Goal: Information Seeking & Learning: Learn about a topic

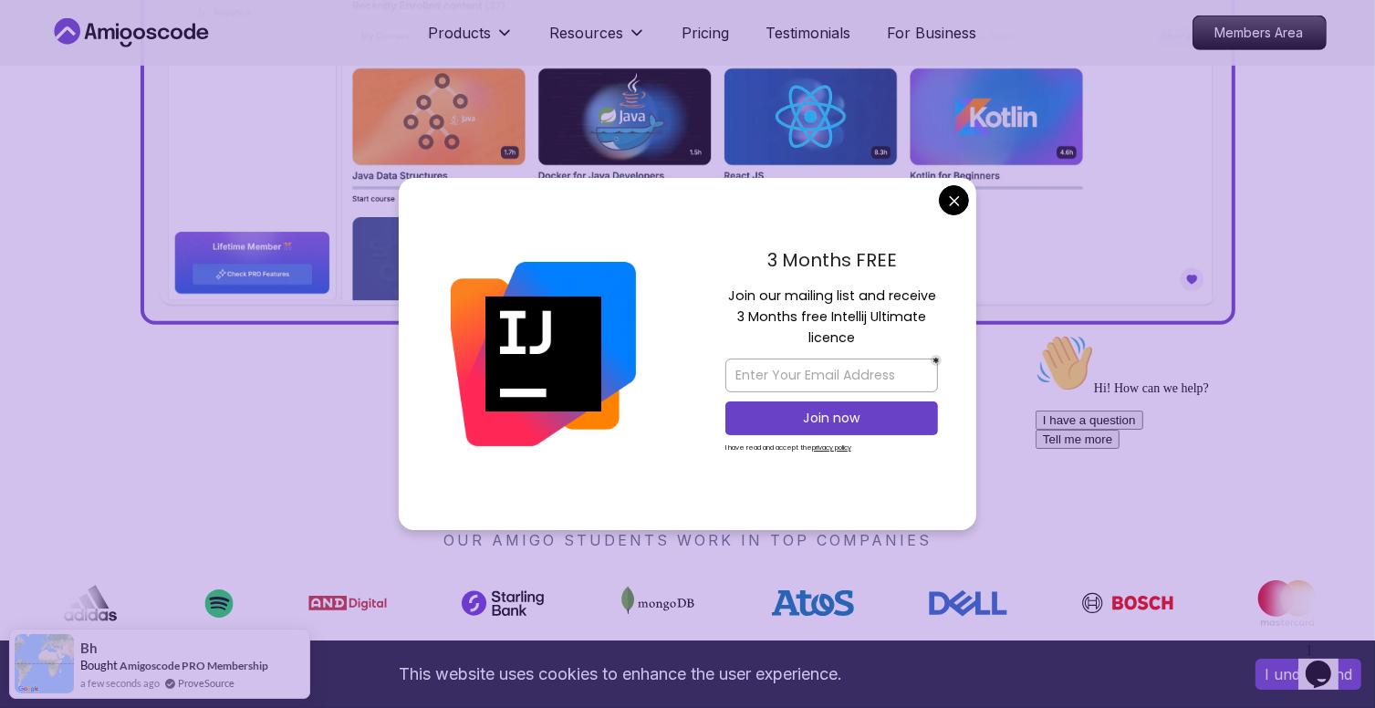
scroll to position [988, 0]
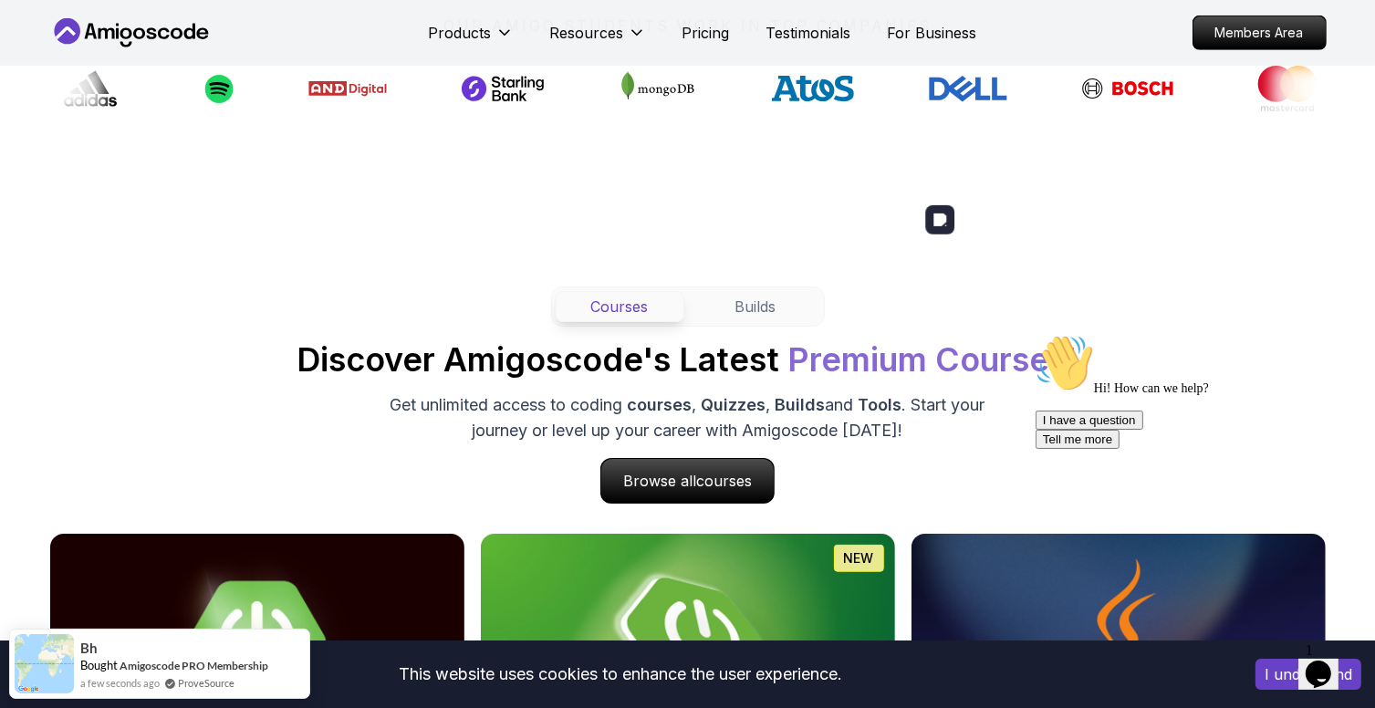
scroll to position [1843, 0]
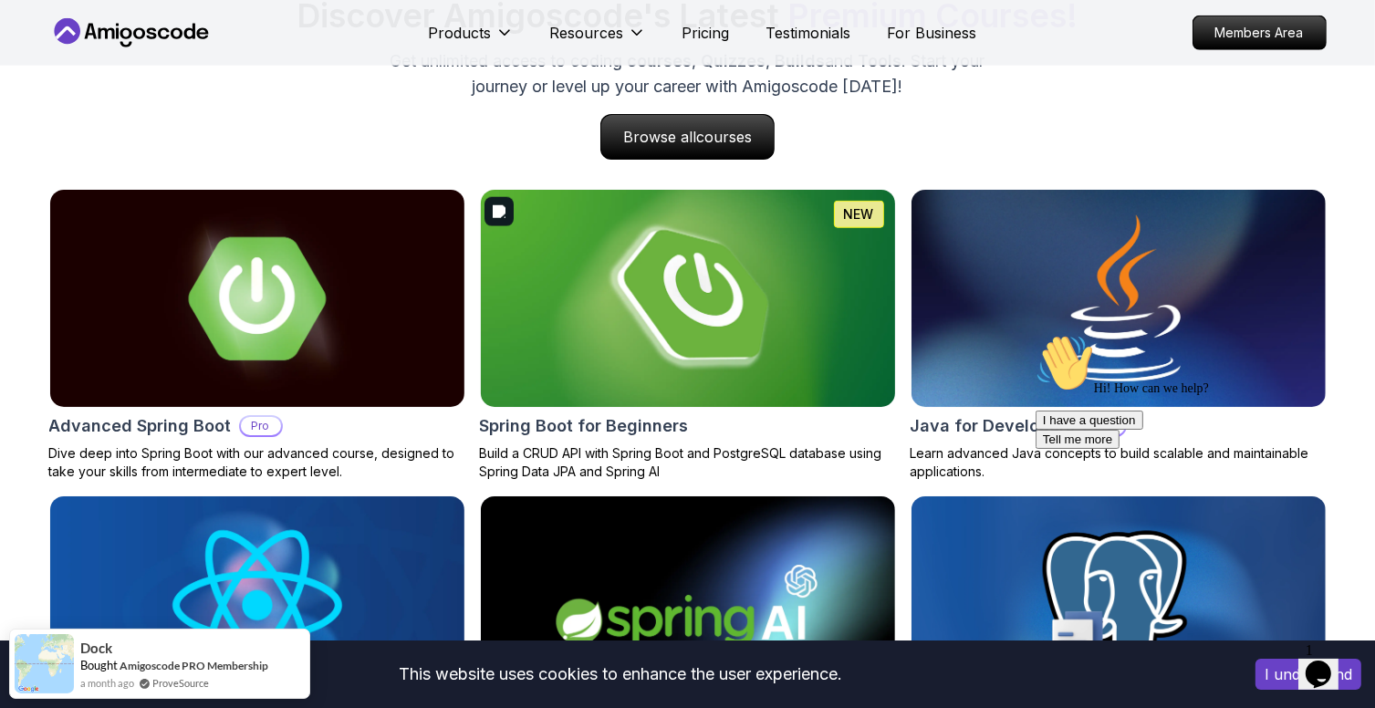
click at [697, 304] on img at bounding box center [687, 298] width 435 height 228
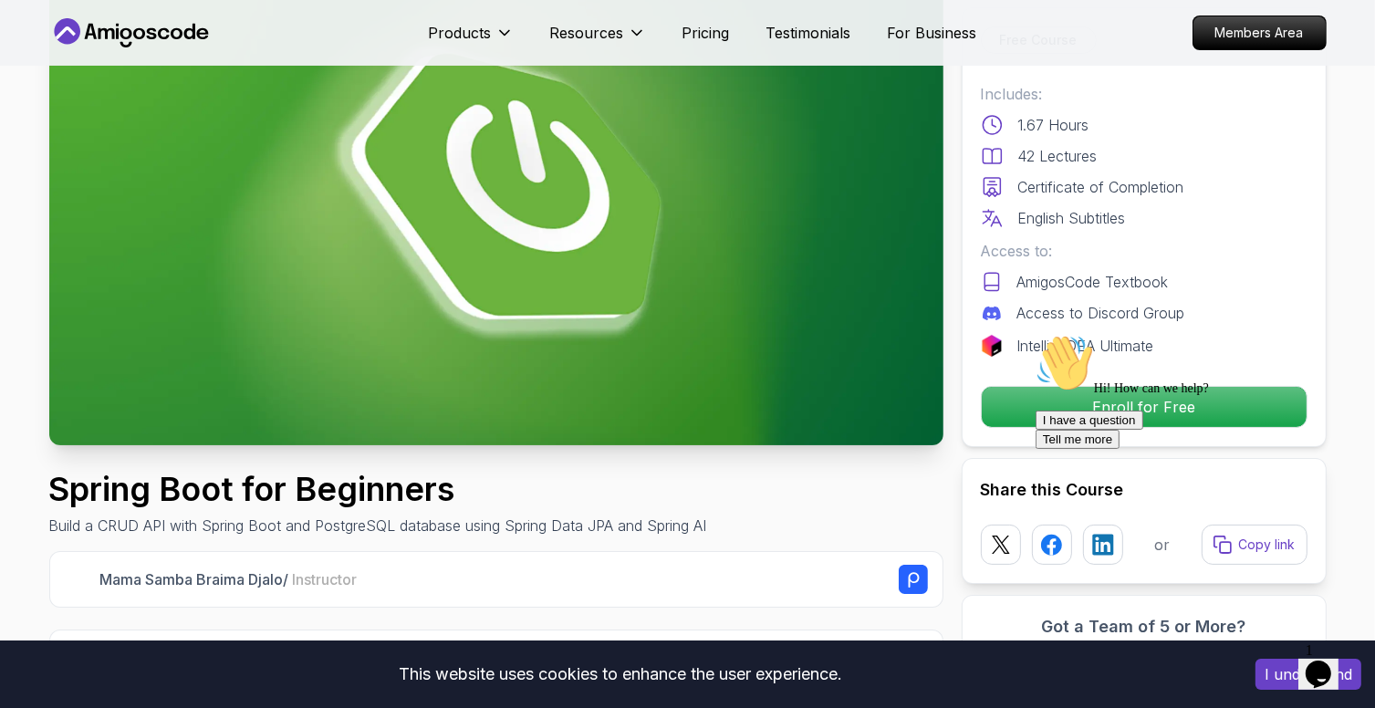
scroll to position [201, 0]
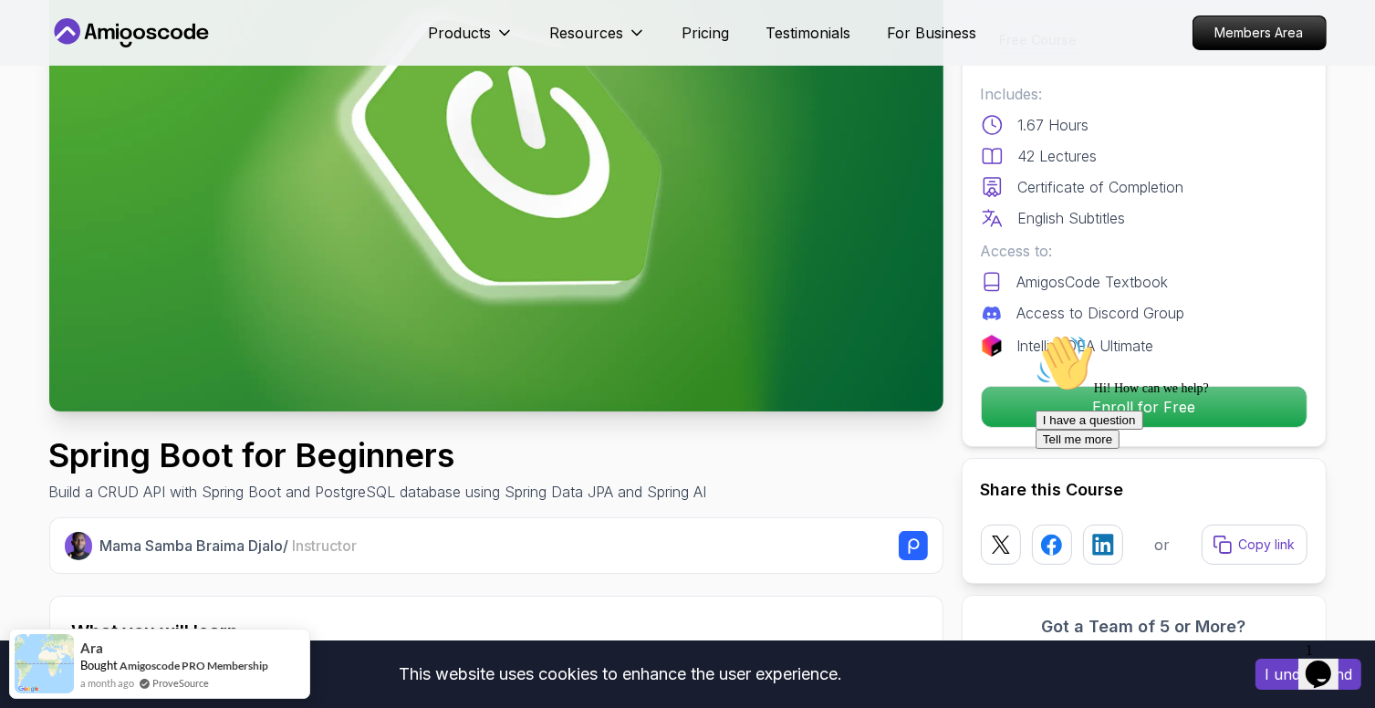
click at [1115, 398] on div "Hi! How can we help? I have a question Tell me more" at bounding box center [1199, 390] width 328 height 115
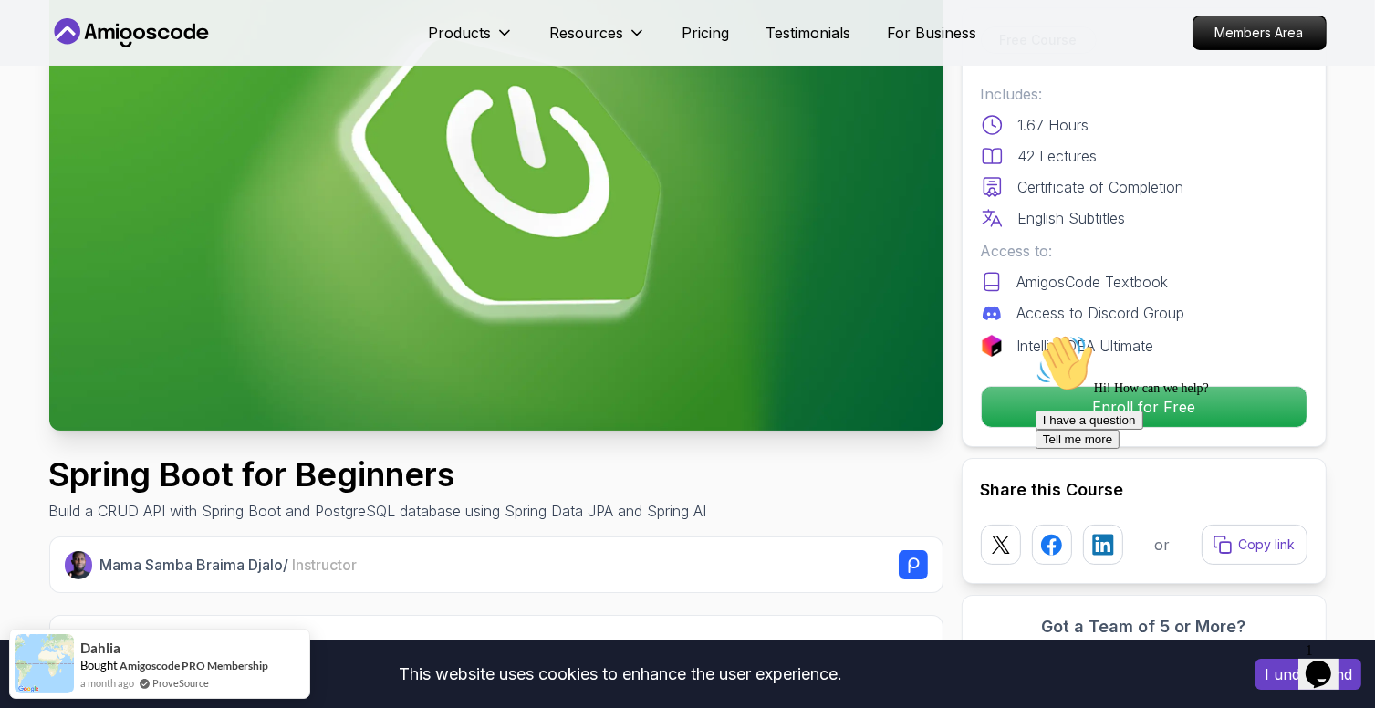
scroll to position [181, 0]
click at [1142, 403] on div "Hi! How can we help? I have a question Tell me more" at bounding box center [1199, 390] width 328 height 115
click at [1035, 333] on icon "Chat attention grabber" at bounding box center [1035, 333] width 0 height 0
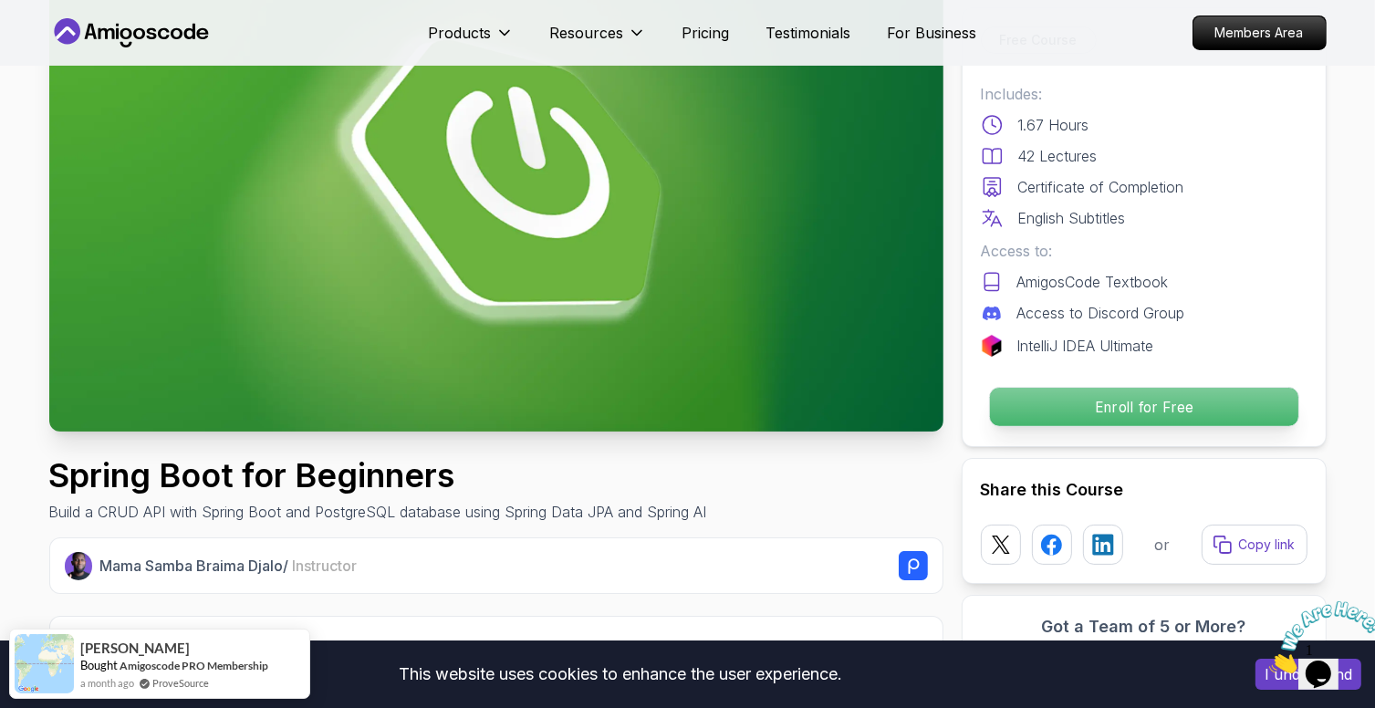
click at [1147, 399] on p "Enroll for Free" at bounding box center [1143, 407] width 308 height 38
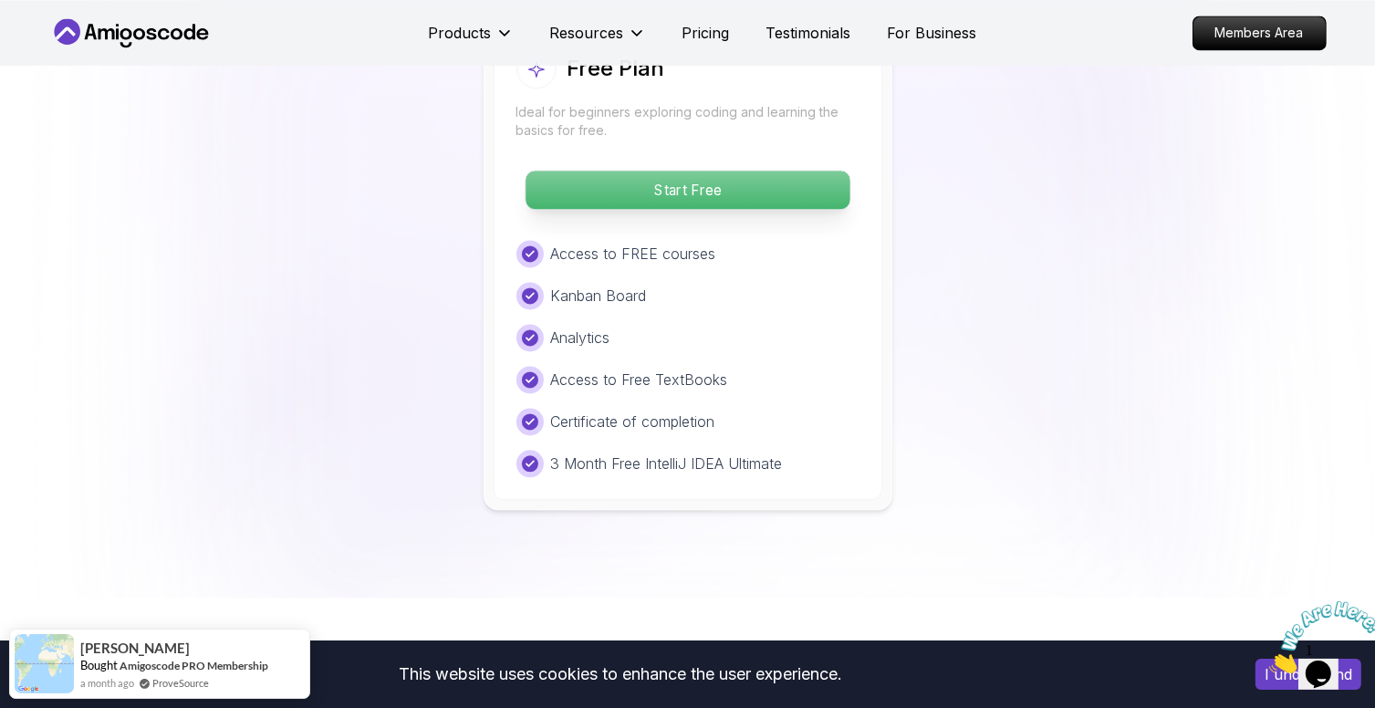
scroll to position [3863, 0]
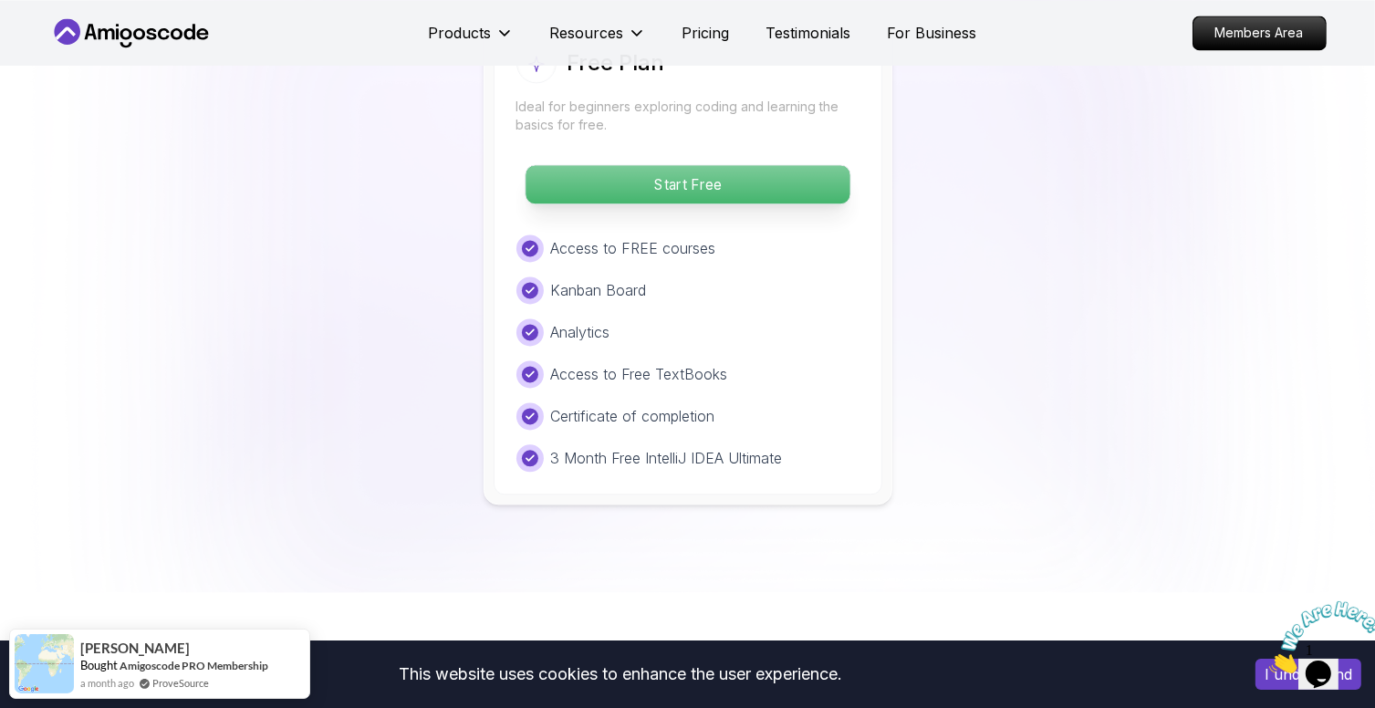
click at [710, 165] on p "Start Free" at bounding box center [688, 184] width 324 height 38
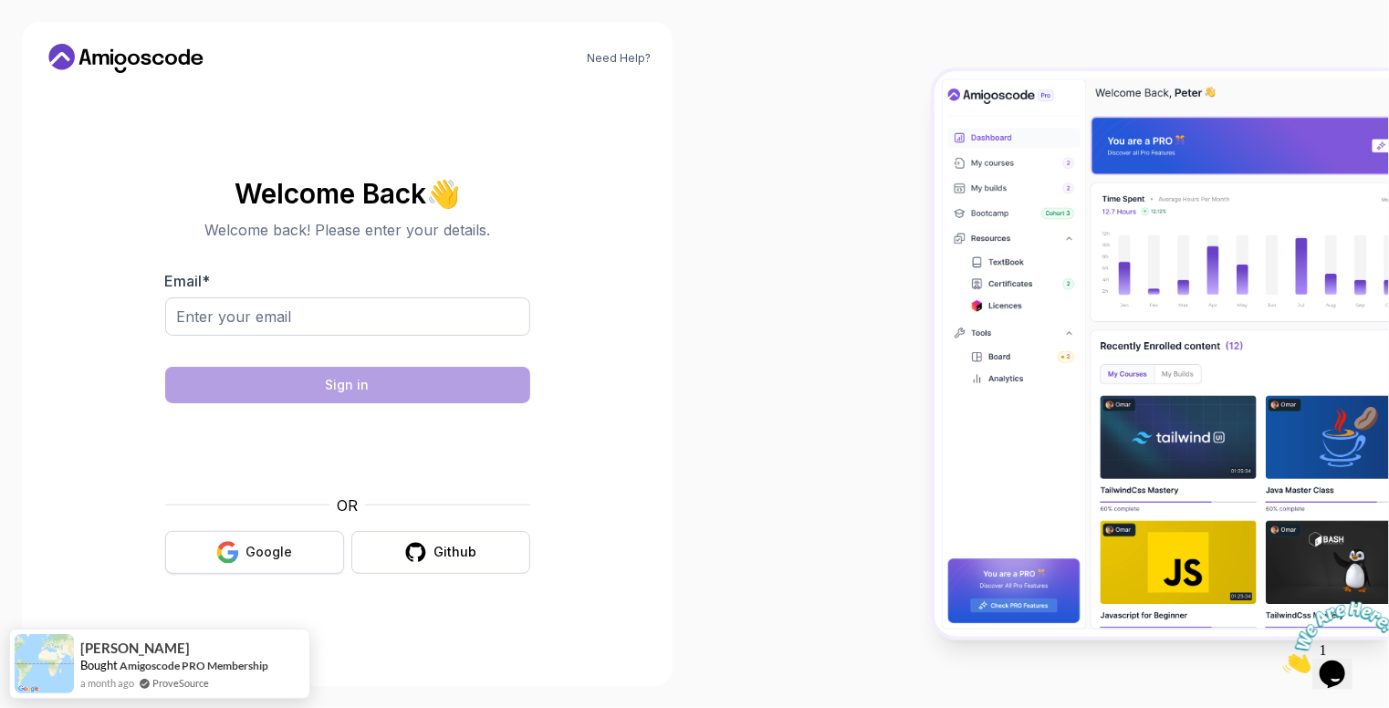
click at [258, 561] on button "Google" at bounding box center [254, 552] width 179 height 43
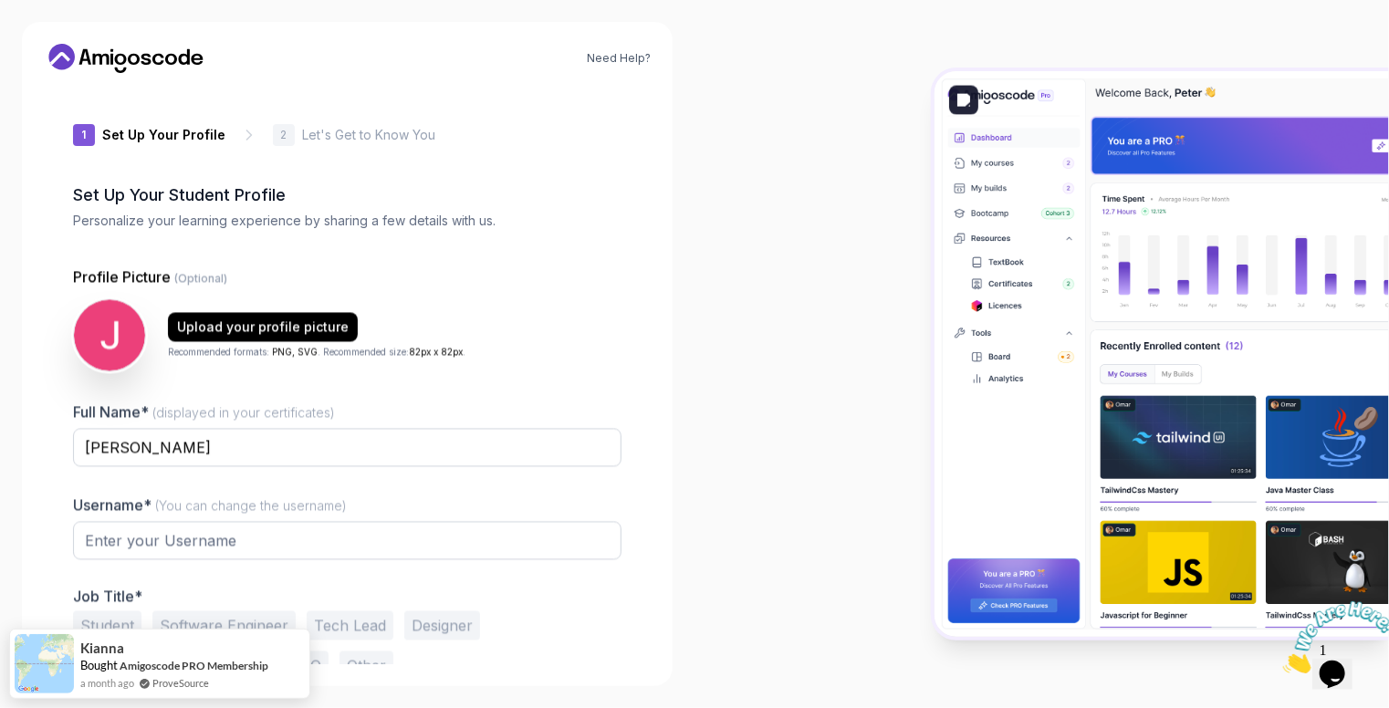
type input "swiftweasel85592"
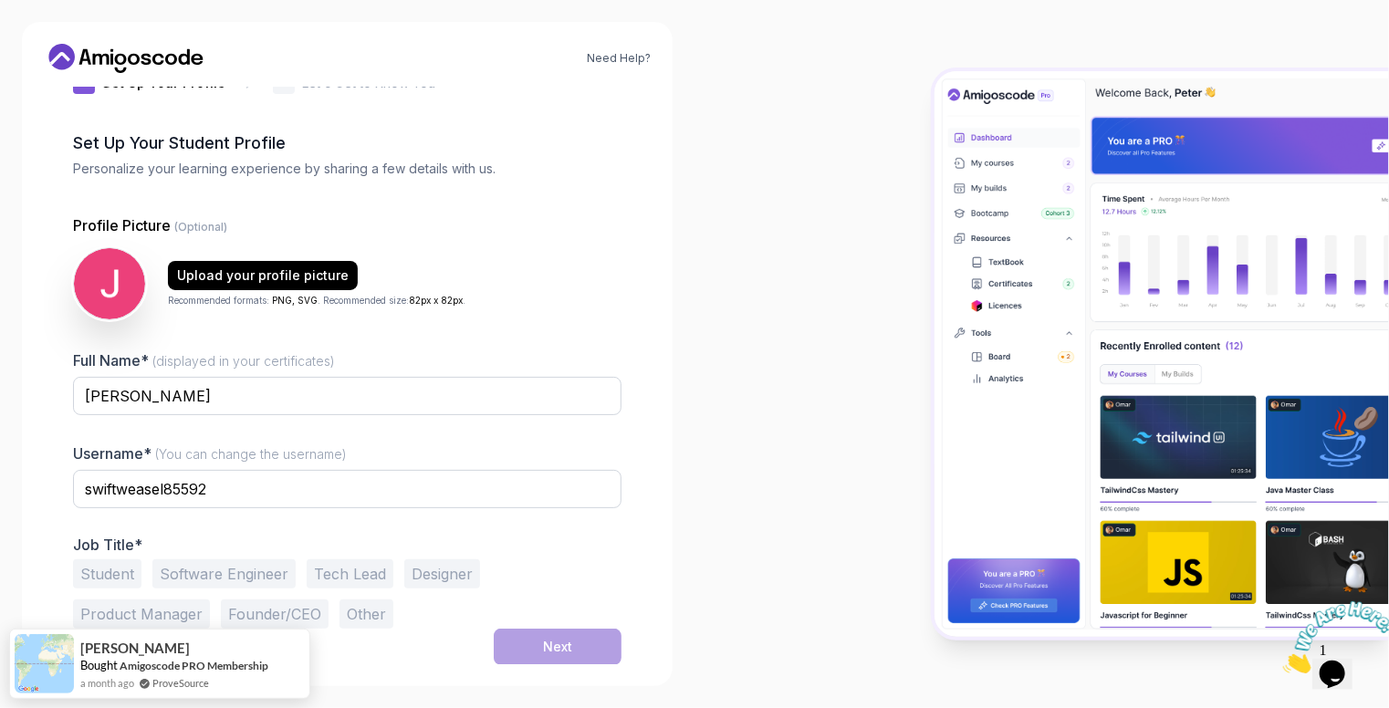
click at [126, 576] on button "Student" at bounding box center [107, 573] width 68 height 29
click at [562, 642] on div "Next" at bounding box center [557, 647] width 29 height 18
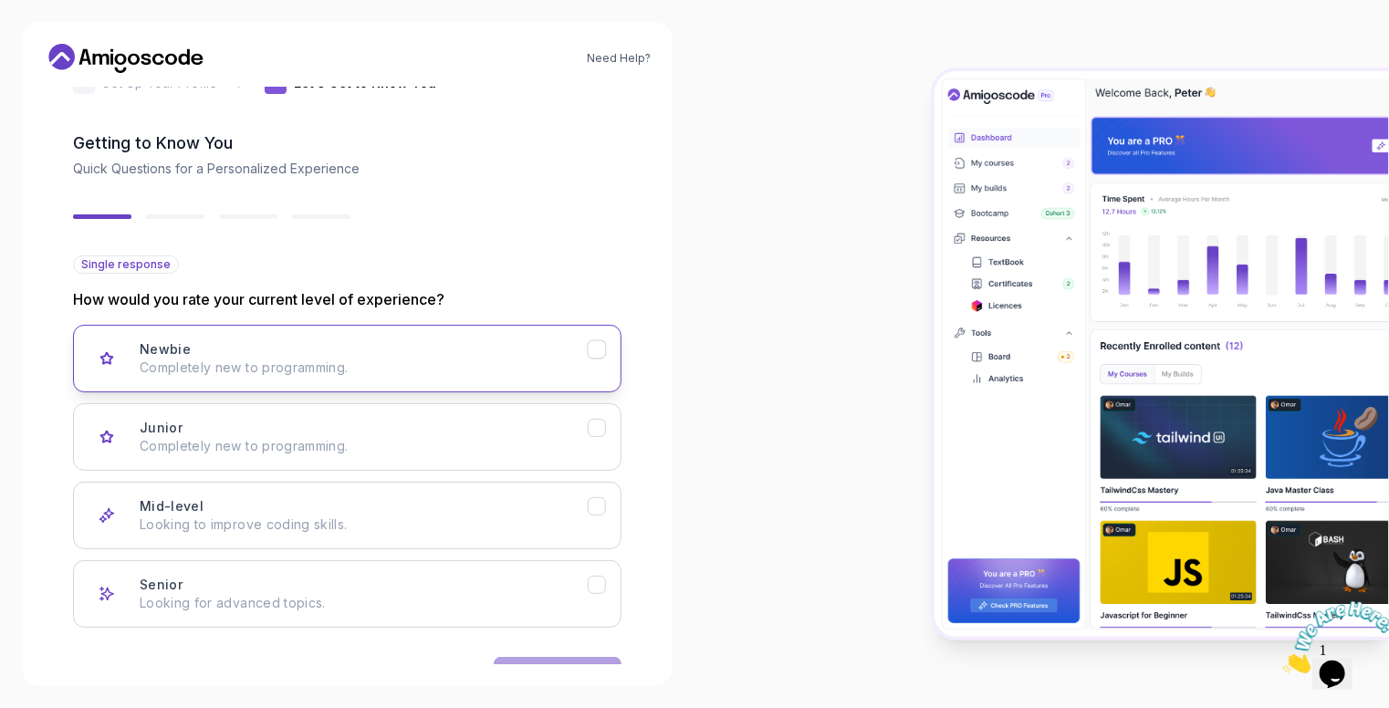
click at [602, 349] on icon "Newbie" at bounding box center [597, 349] width 17 height 17
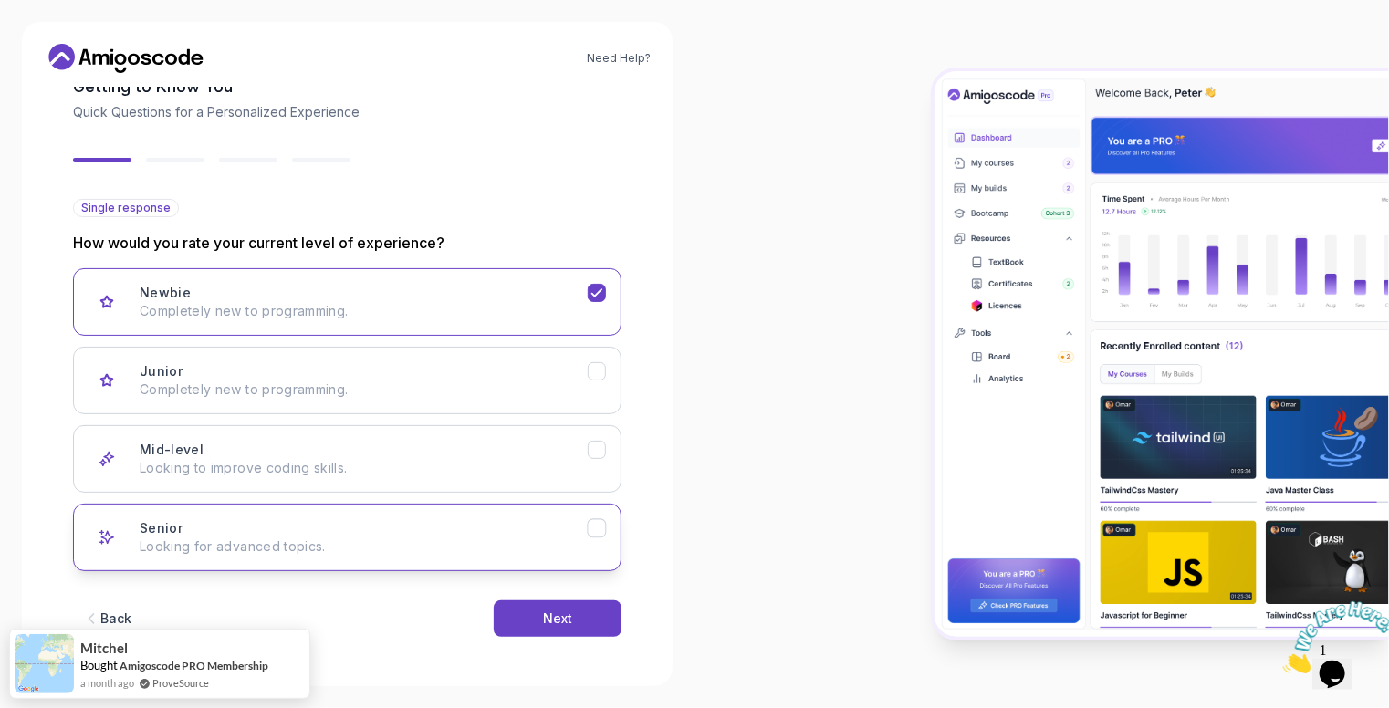
scroll to position [109, 0]
click at [584, 604] on button "Next" at bounding box center [558, 618] width 128 height 36
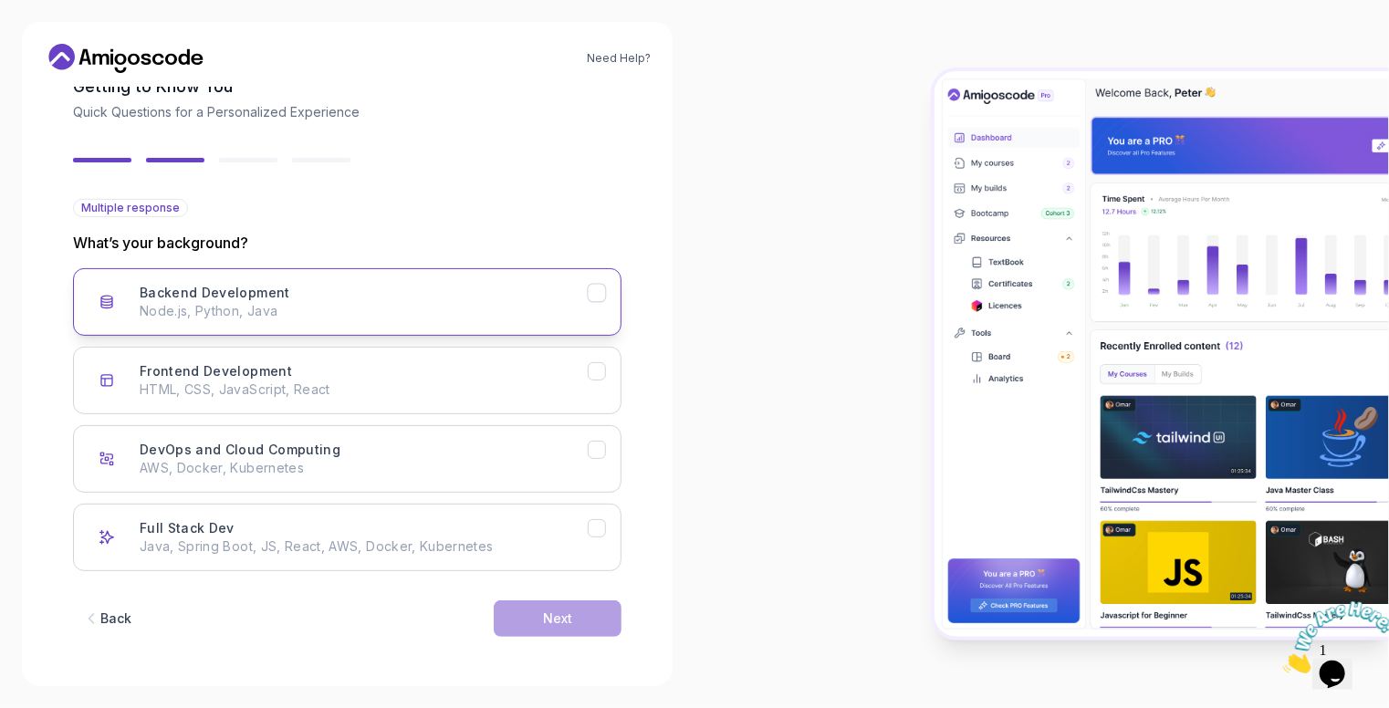
click at [605, 304] on button "Backend Development Node.js, Python, Java" at bounding box center [347, 302] width 548 height 68
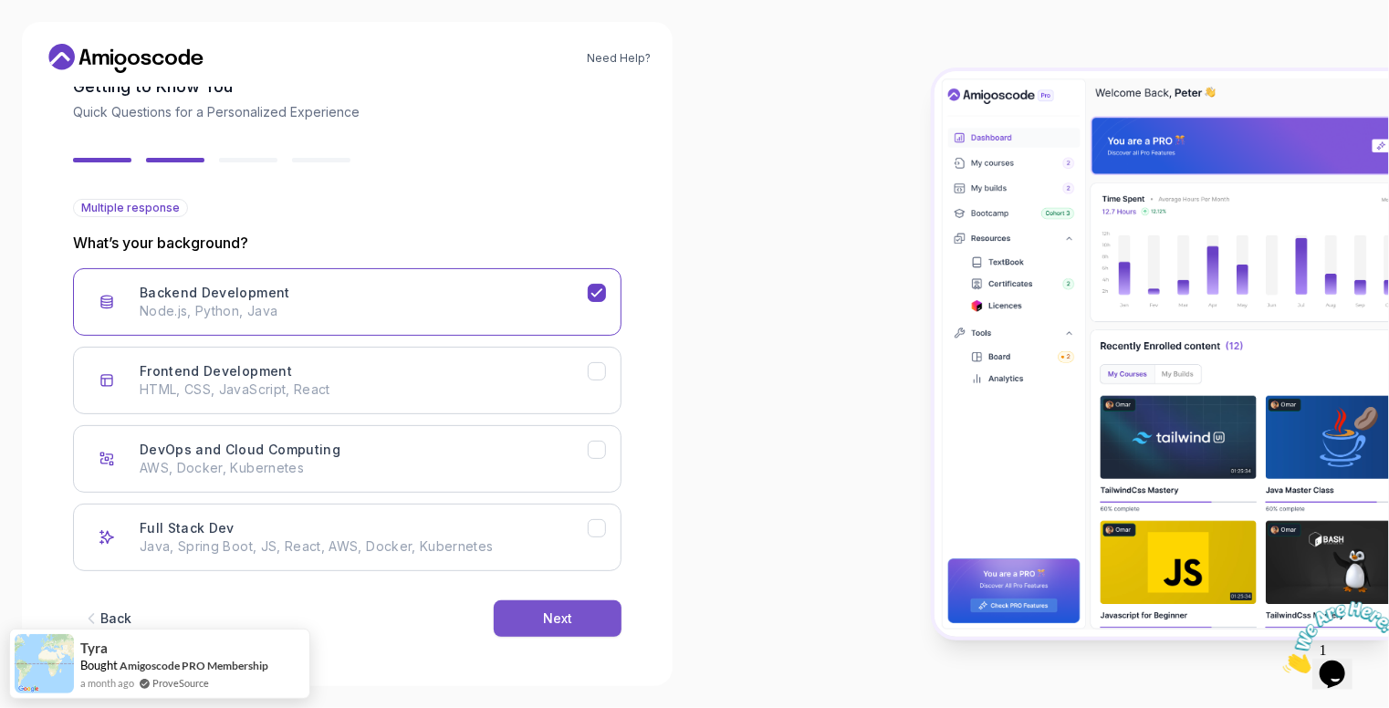
click at [595, 620] on button "Next" at bounding box center [558, 618] width 128 height 36
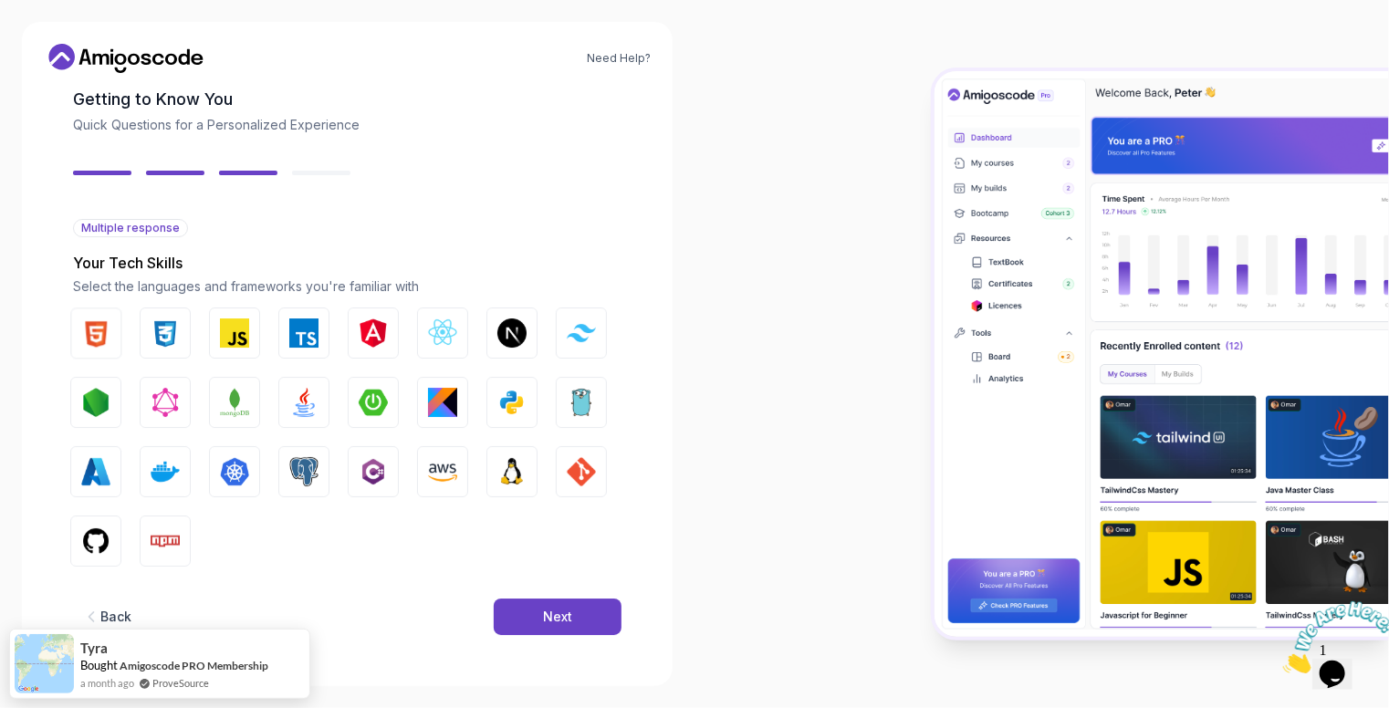
scroll to position [88, 0]
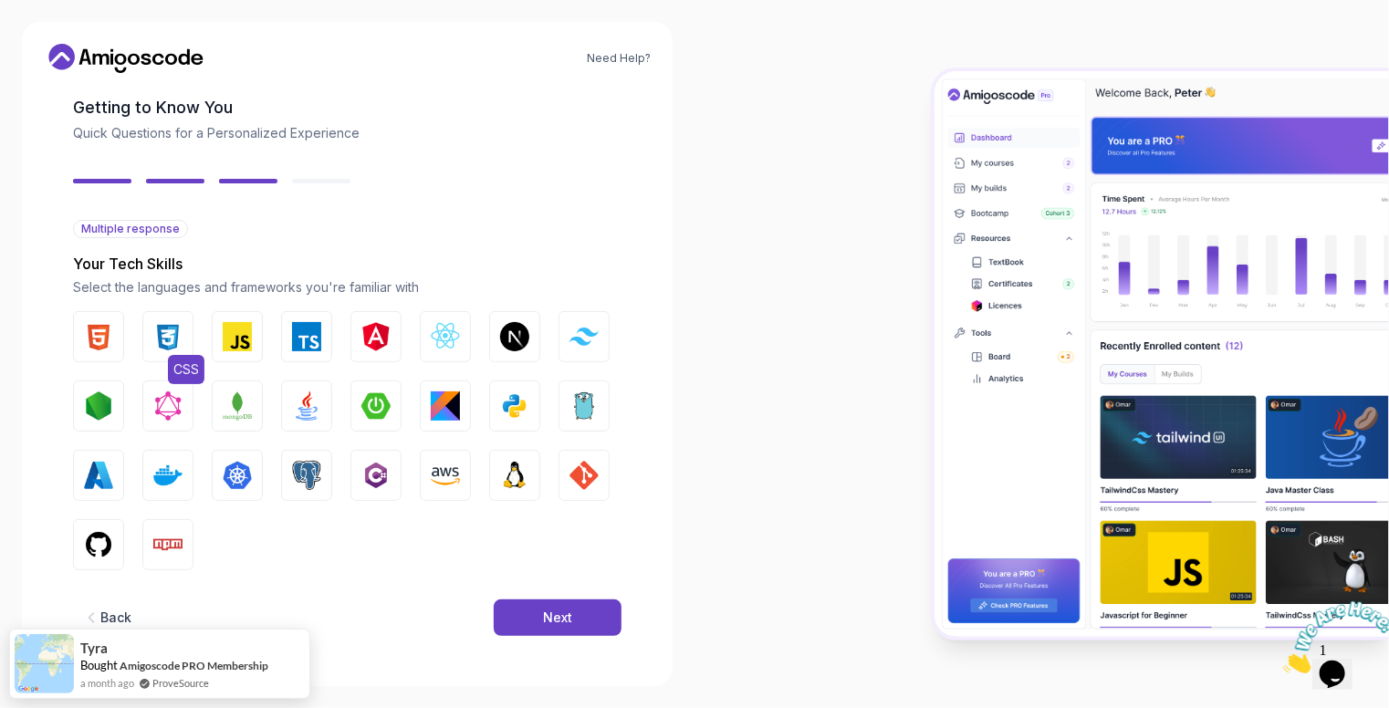
click at [170, 339] on img "button" at bounding box center [167, 336] width 29 height 29
click at [102, 336] on img "button" at bounding box center [98, 336] width 29 height 29
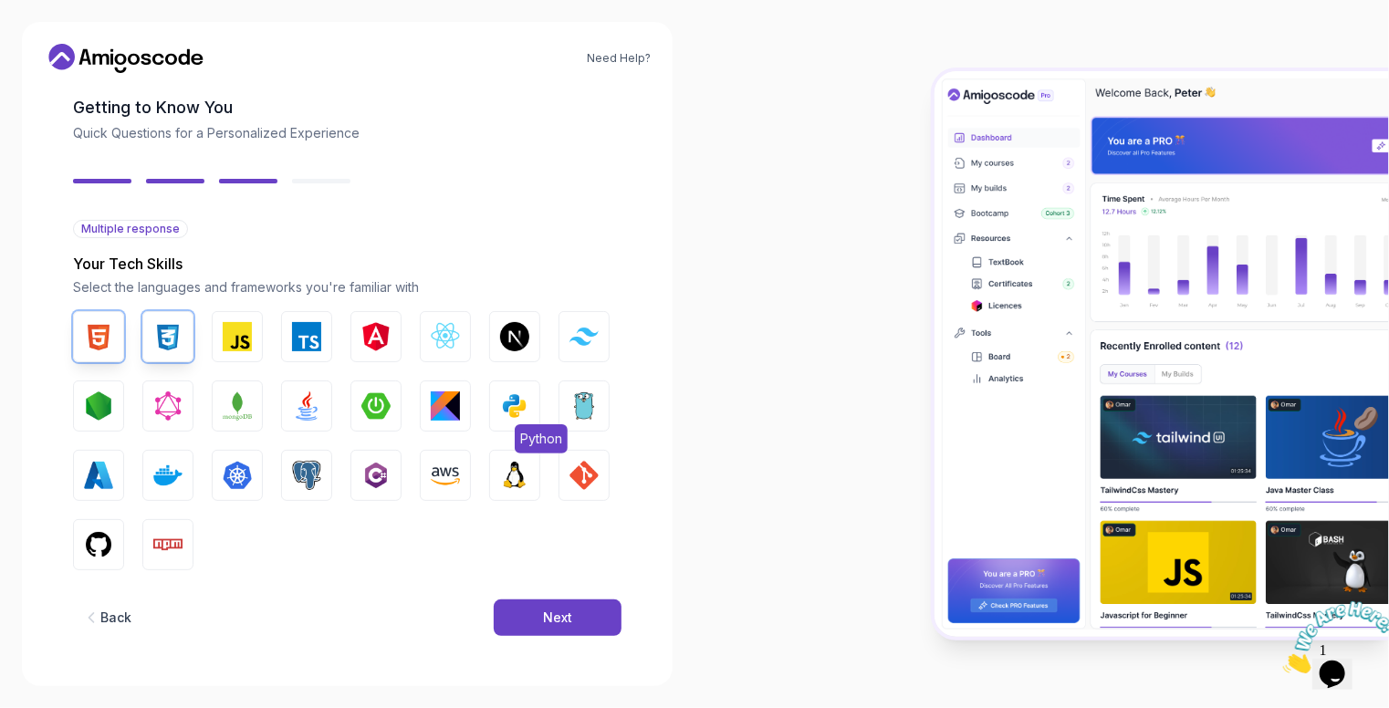
click at [527, 401] on img "button" at bounding box center [514, 405] width 29 height 29
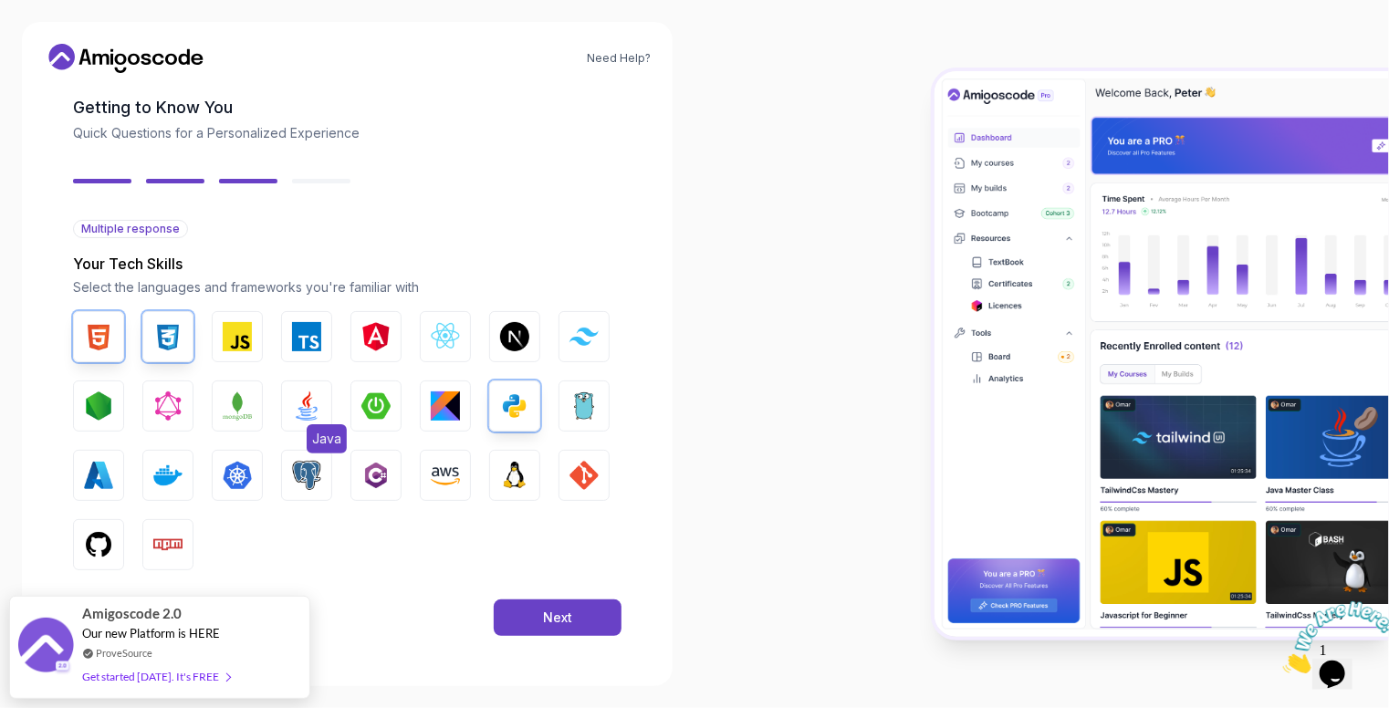
click at [300, 413] on img "button" at bounding box center [306, 405] width 29 height 29
click at [593, 485] on img "button" at bounding box center [583, 475] width 29 height 29
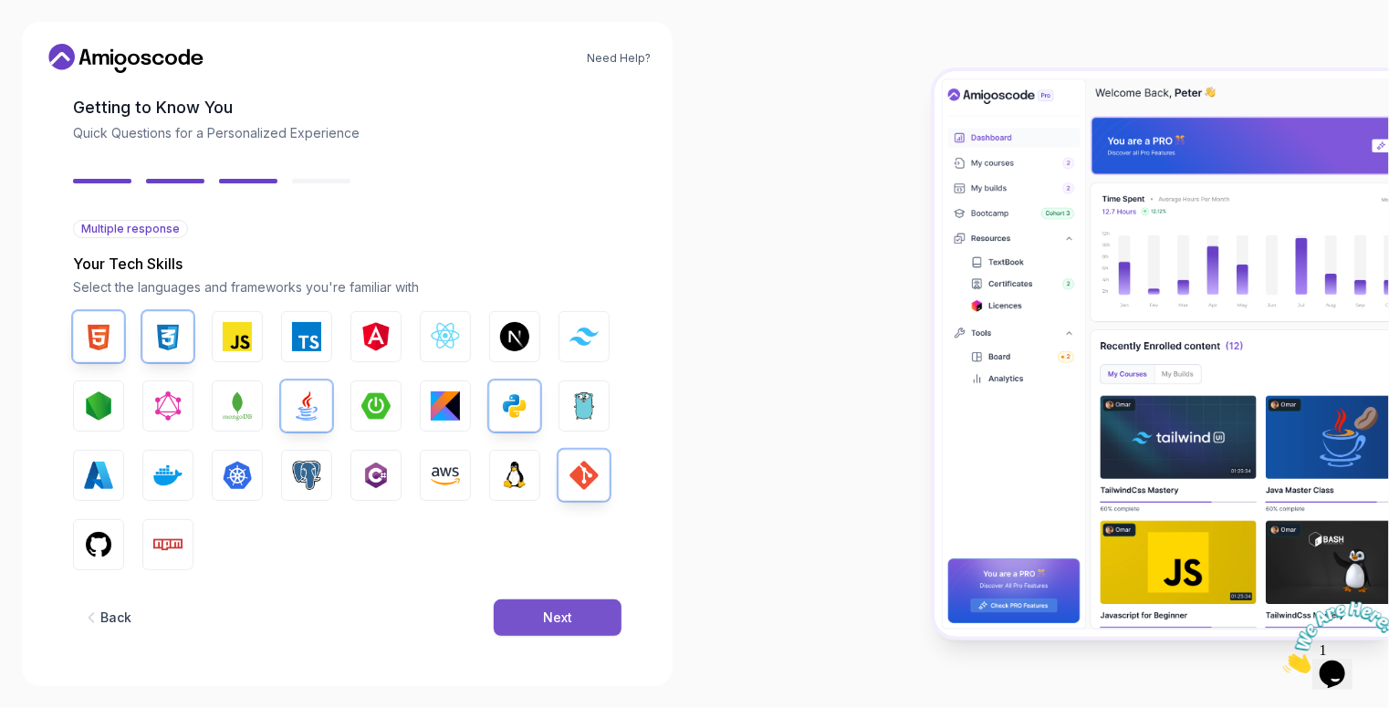
click at [570, 625] on div "Next" at bounding box center [557, 618] width 29 height 18
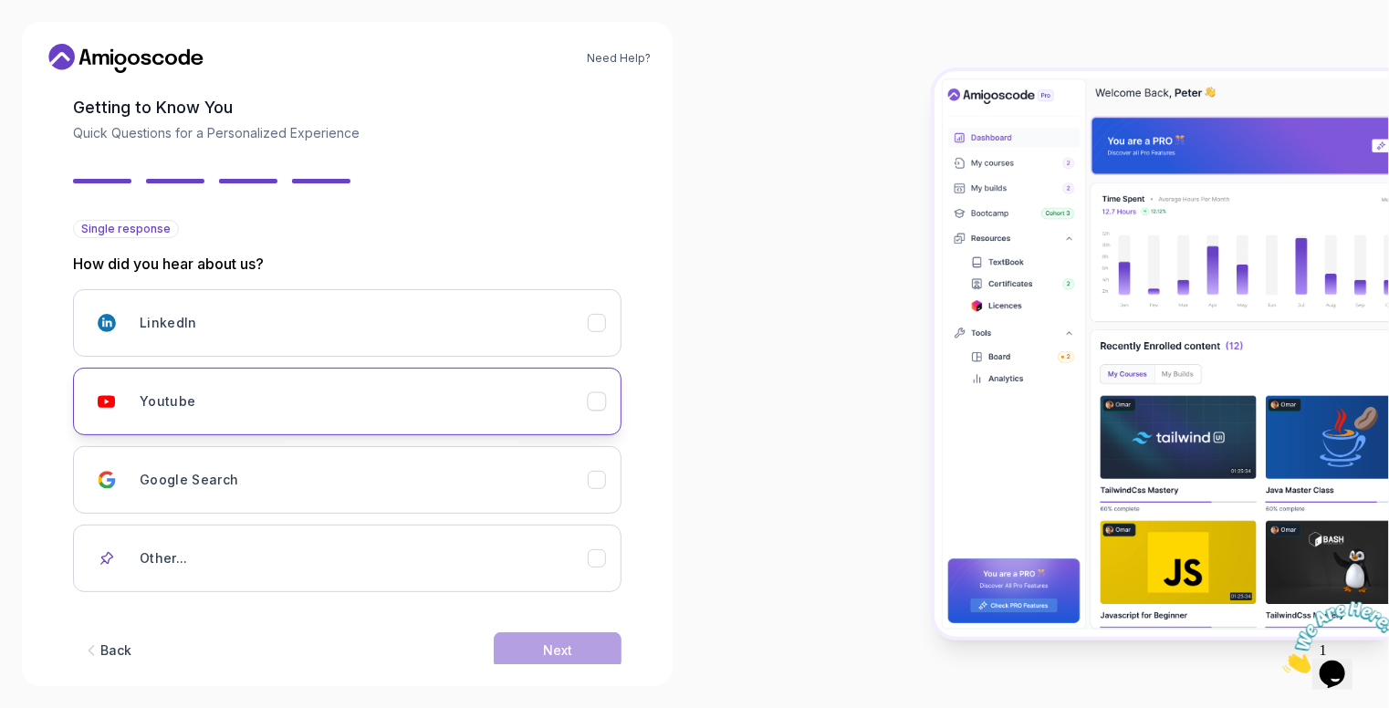
click at [602, 400] on icon "Youtube" at bounding box center [597, 401] width 17 height 17
click at [588, 658] on button "Next" at bounding box center [558, 650] width 128 height 36
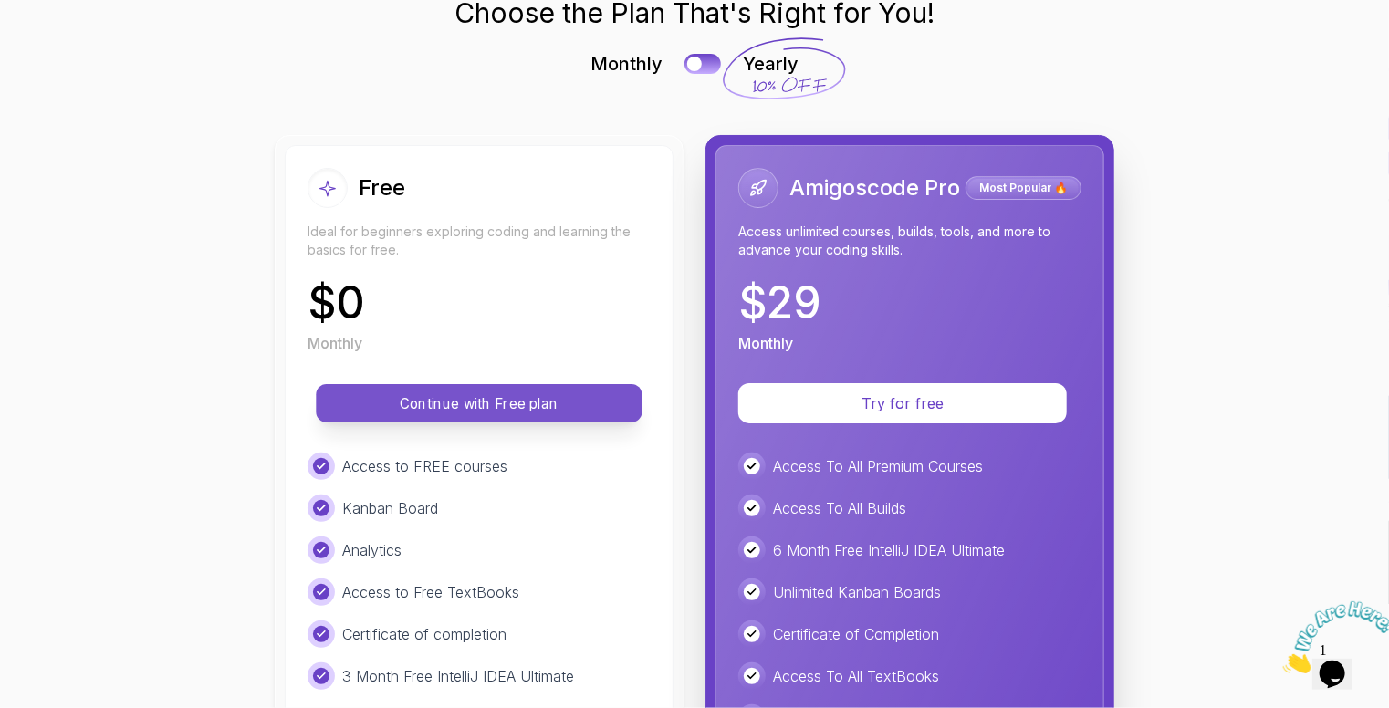
scroll to position [112, 0]
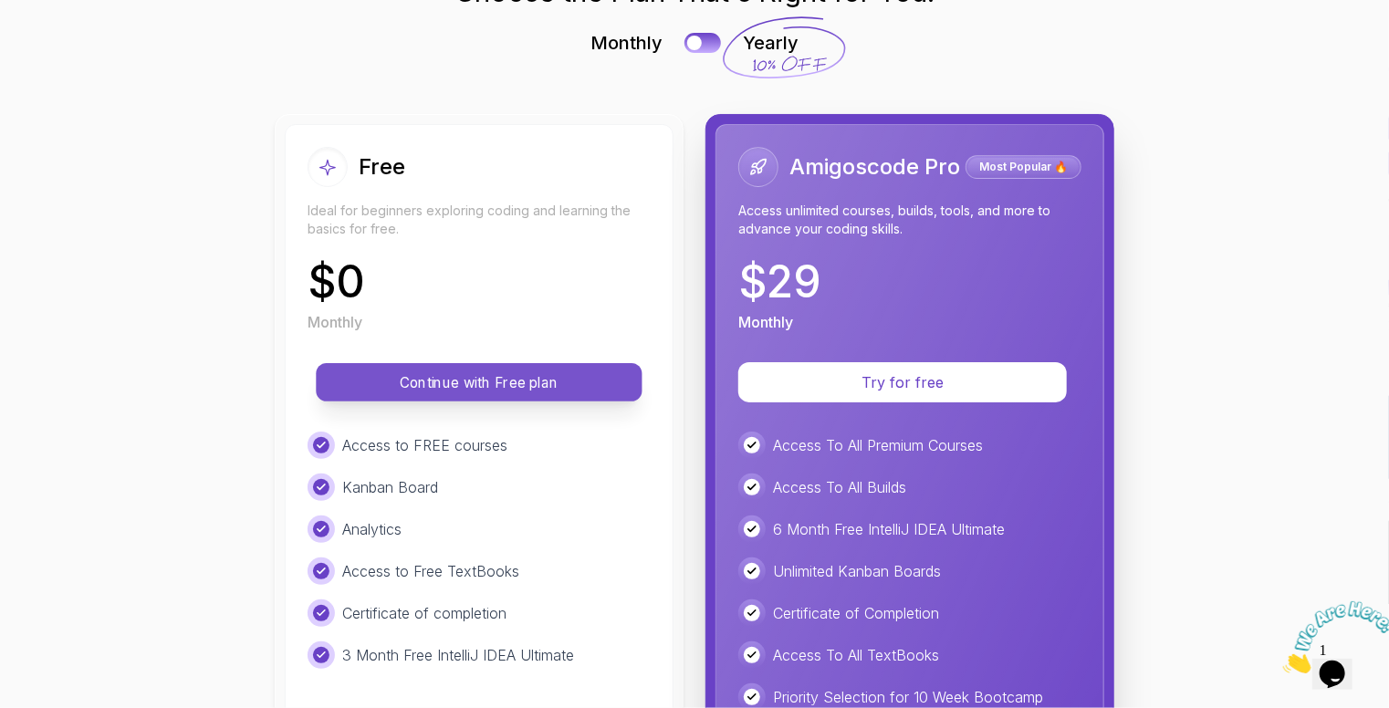
click at [515, 385] on p "Continue with Free plan" at bounding box center [479, 382] width 285 height 21
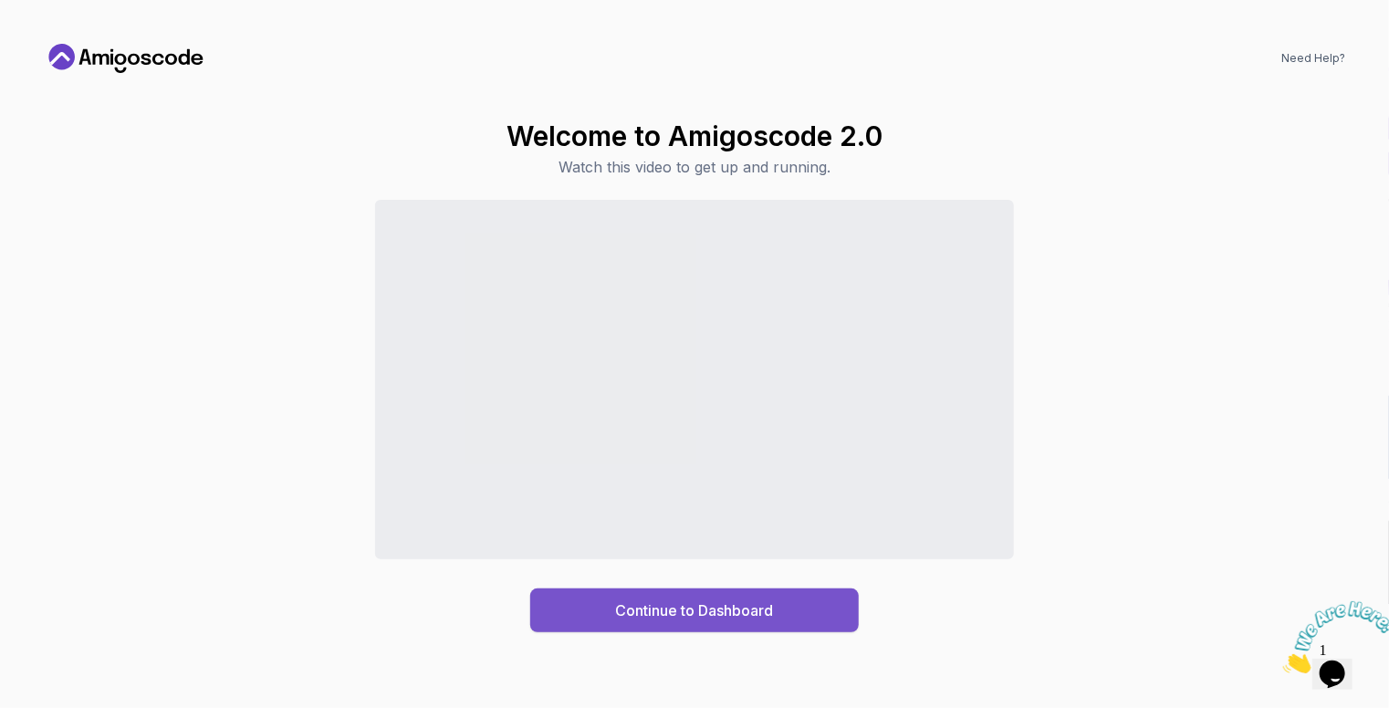
click at [637, 620] on div "Continue to Dashboard" at bounding box center [695, 611] width 158 height 22
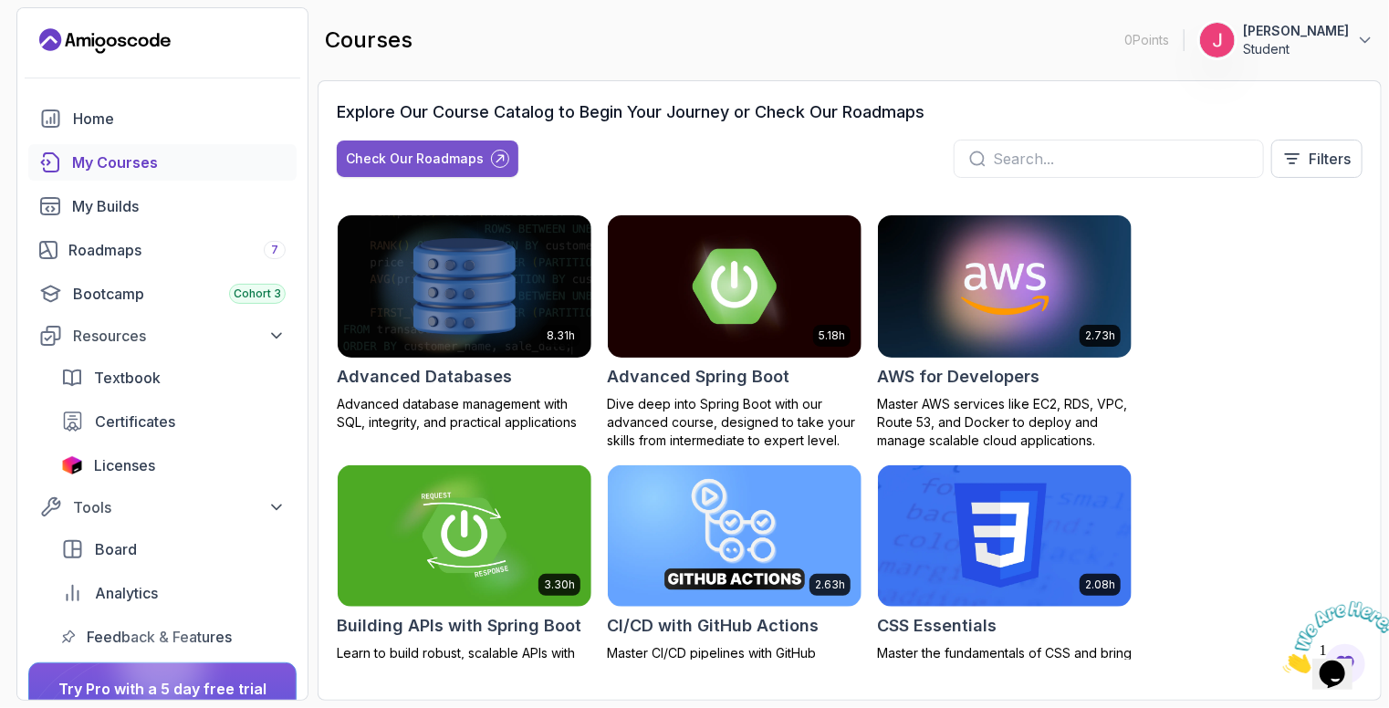
click at [459, 166] on div "Check Our Roadmaps" at bounding box center [415, 159] width 138 height 18
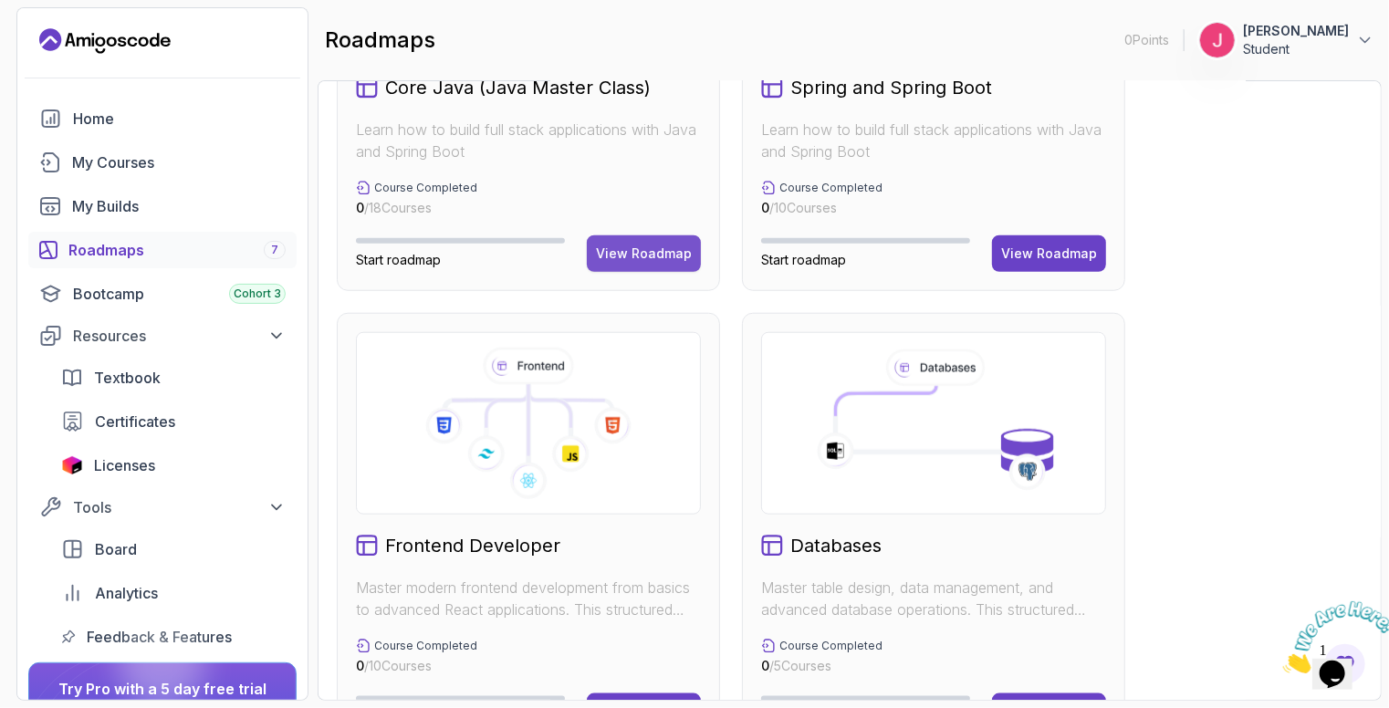
scroll to position [553, 0]
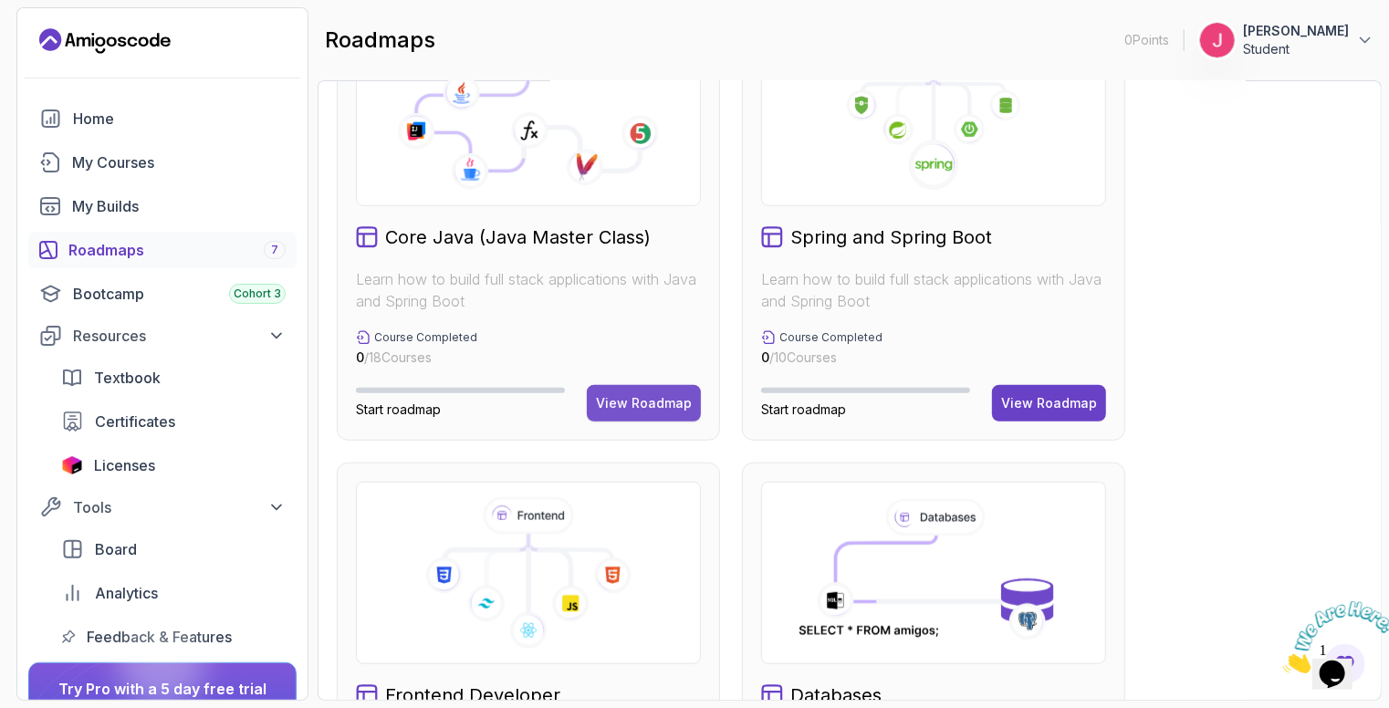
click at [660, 416] on button "View Roadmap" at bounding box center [644, 403] width 114 height 36
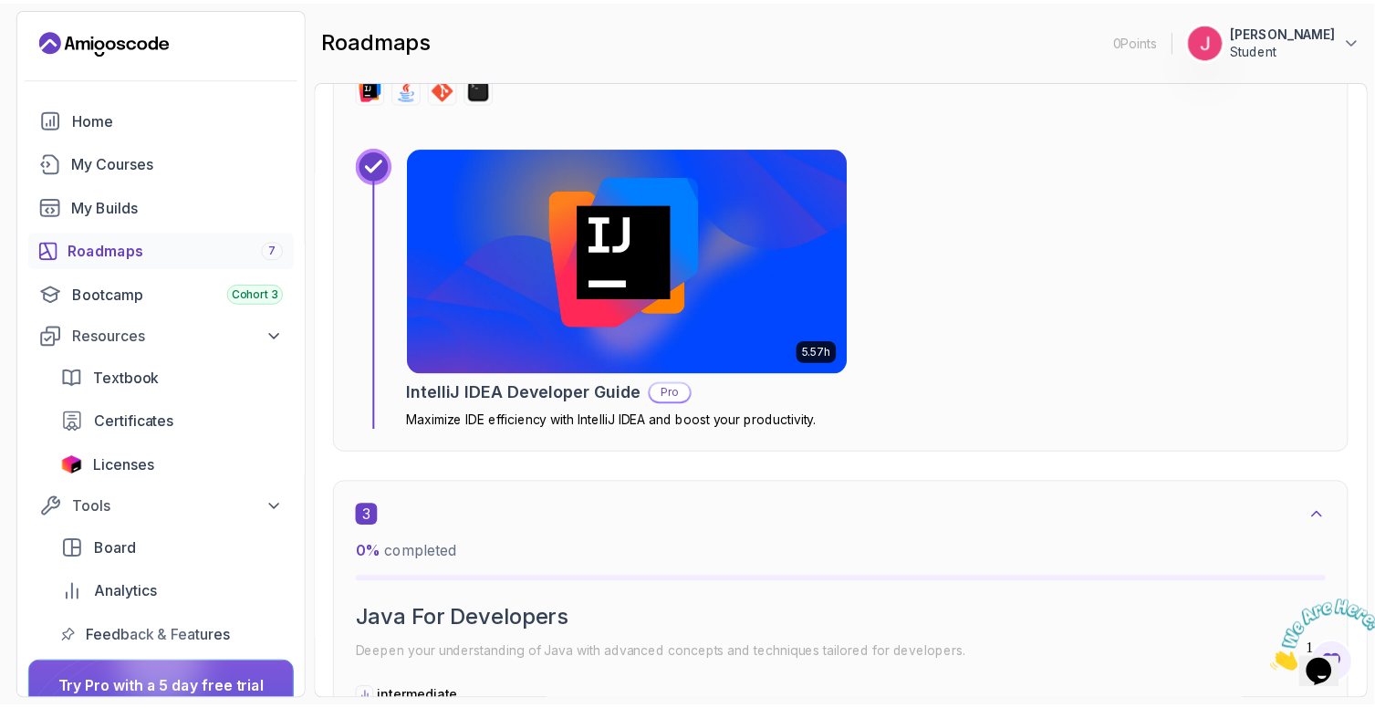
scroll to position [1486, 0]
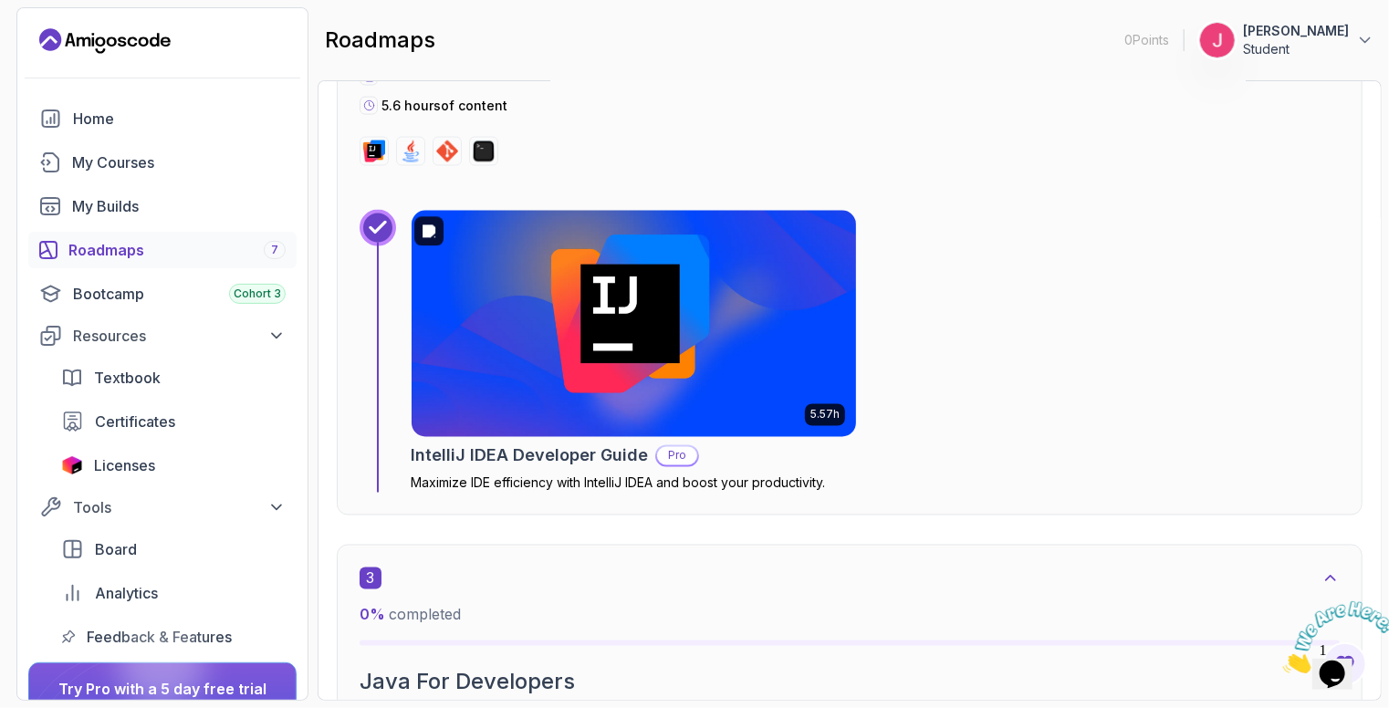
click at [629, 346] on img at bounding box center [634, 323] width 466 height 237
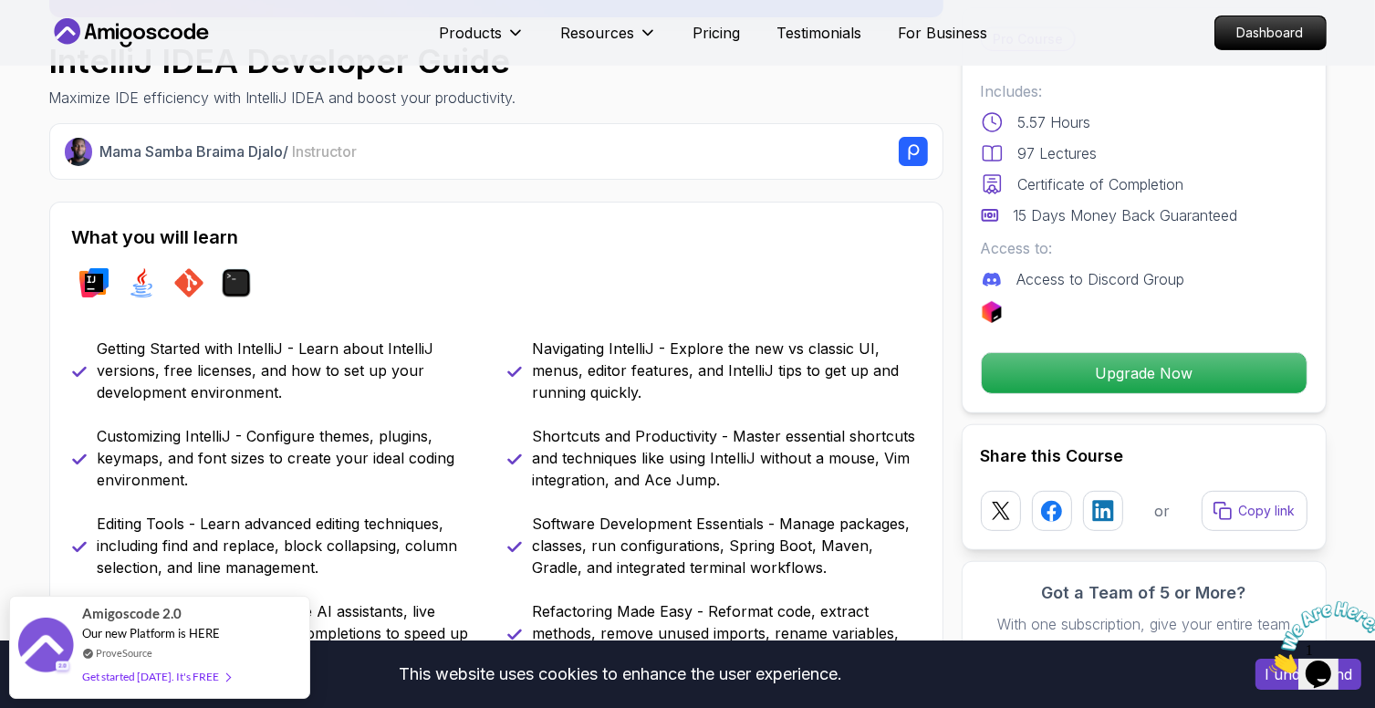
scroll to position [569, 0]
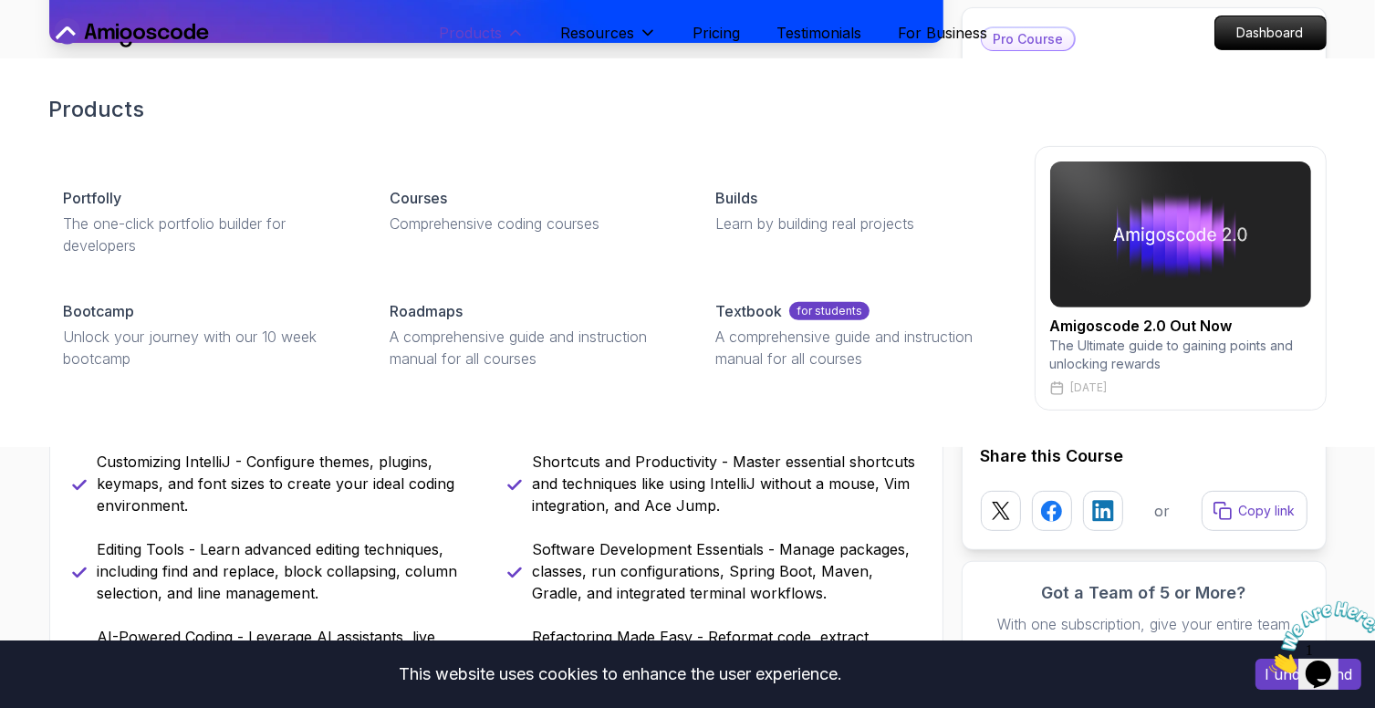
click at [512, 28] on icon at bounding box center [515, 33] width 18 height 18
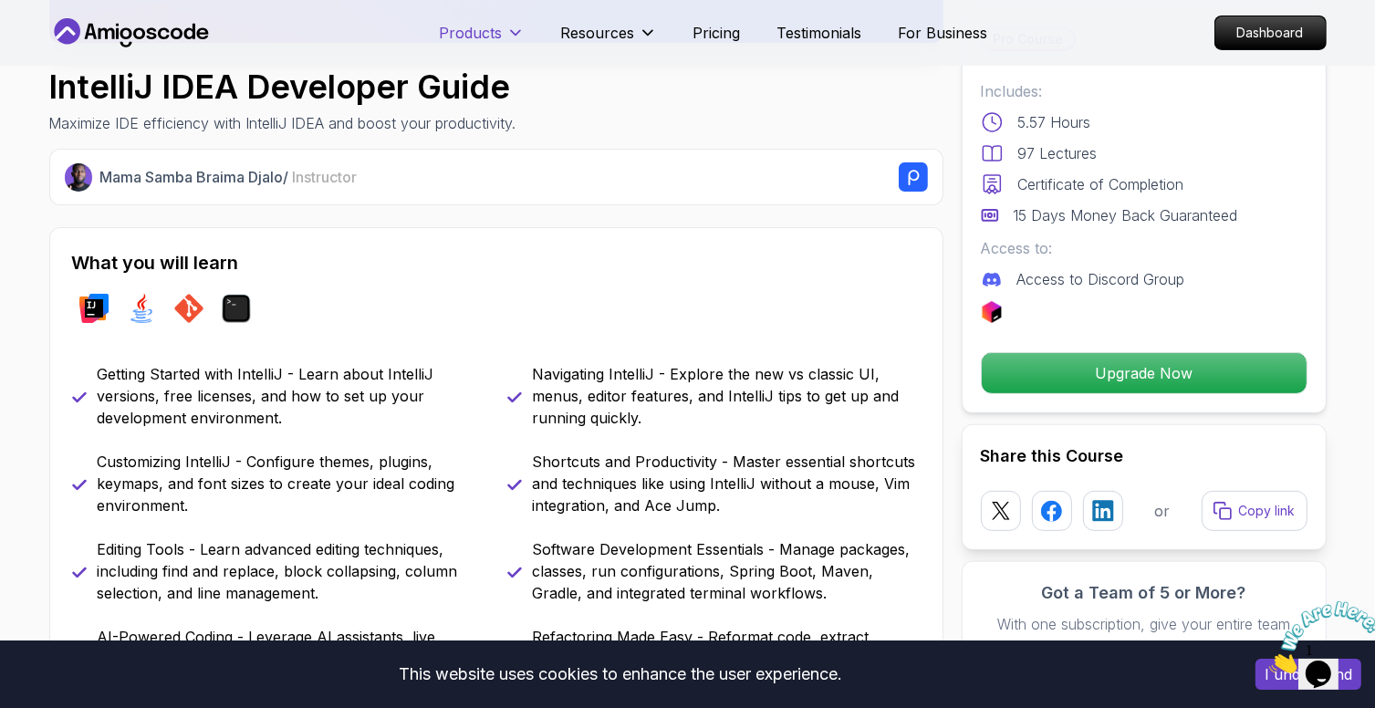
click at [512, 28] on icon at bounding box center [515, 33] width 18 height 18
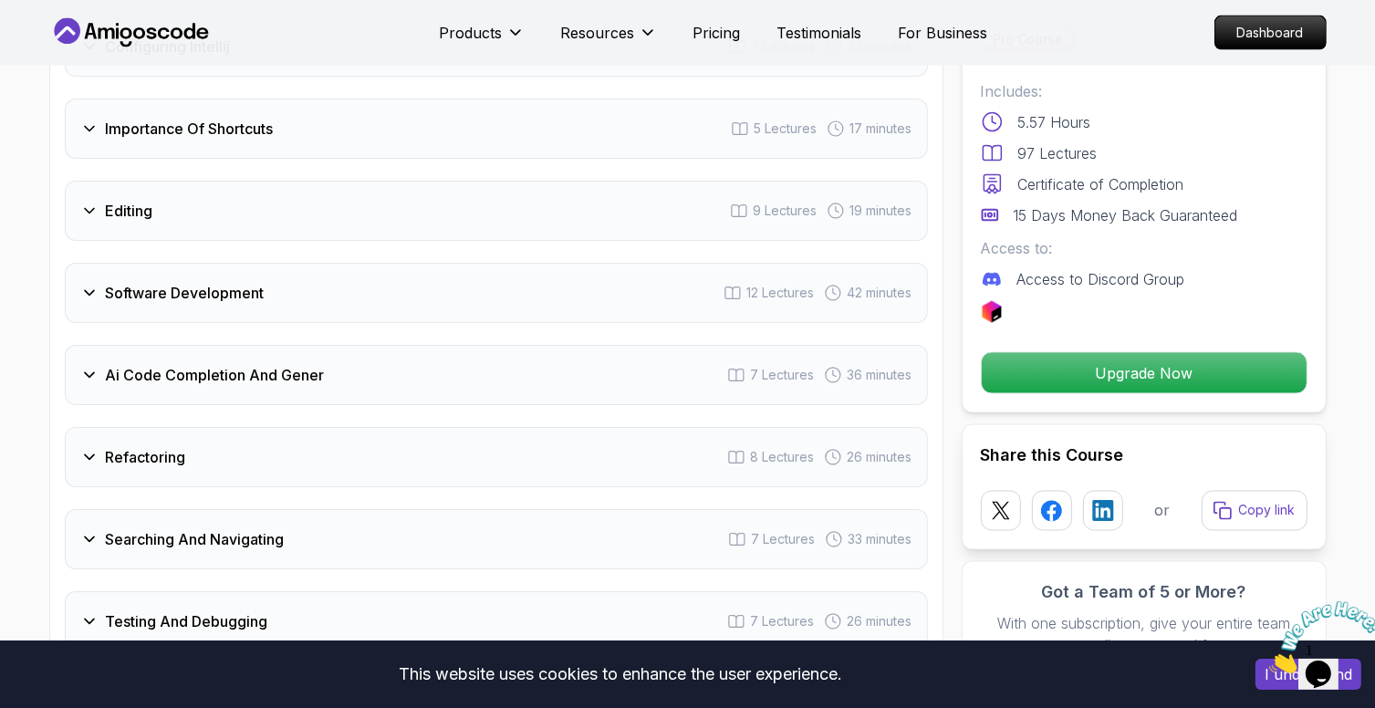
scroll to position [3205, 0]
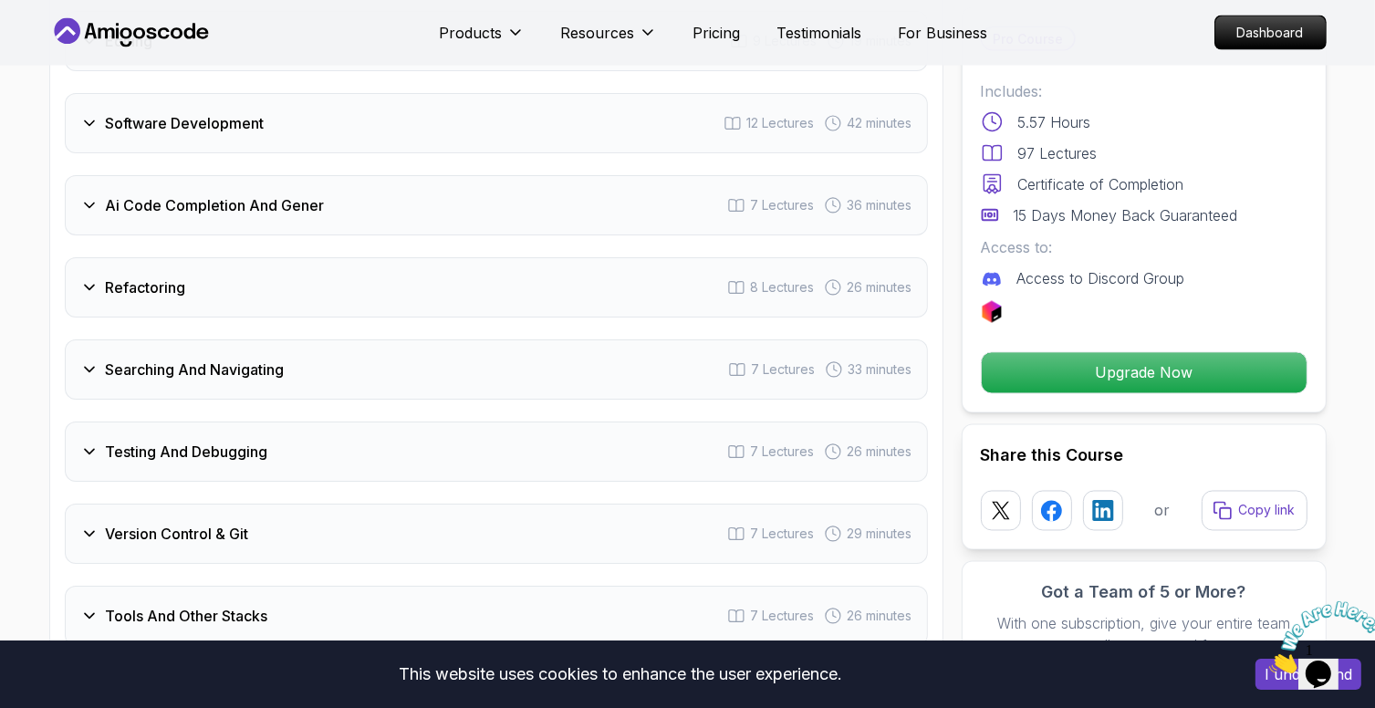
click at [93, 278] on icon at bounding box center [89, 287] width 18 height 18
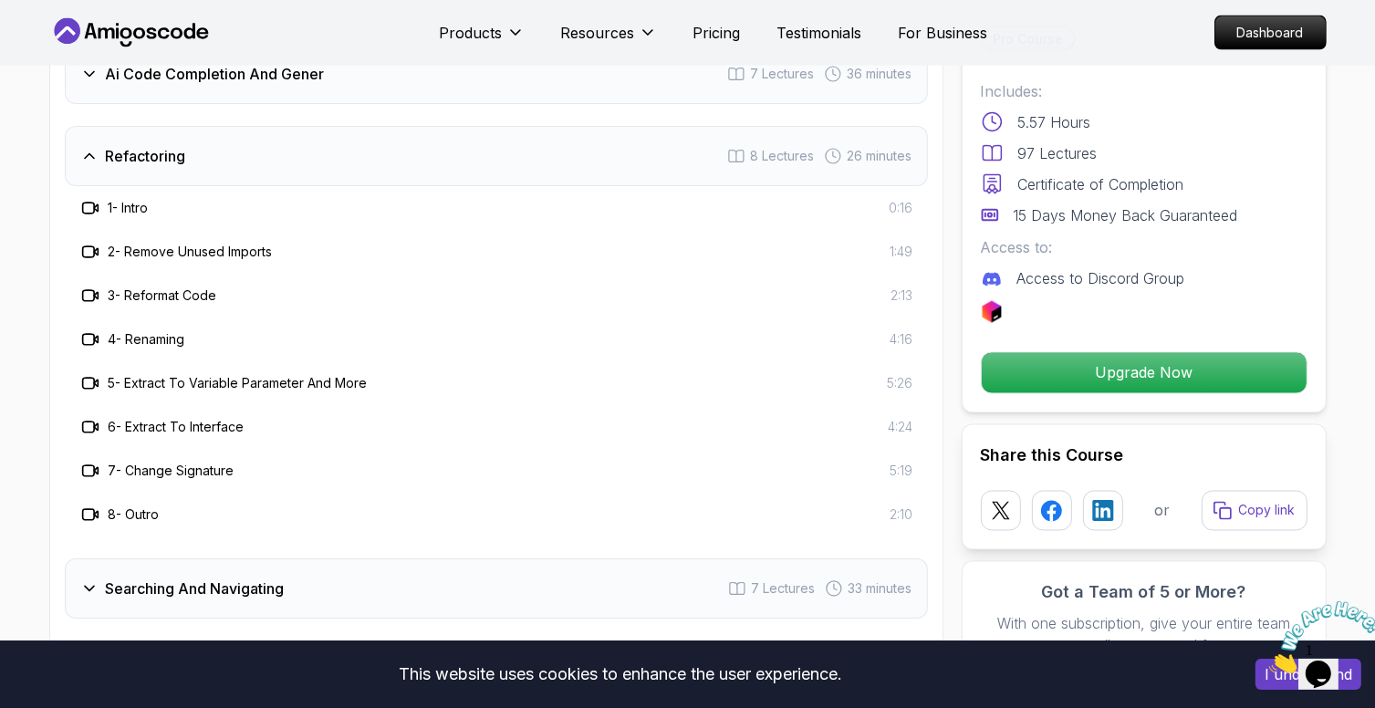
scroll to position [3073, 0]
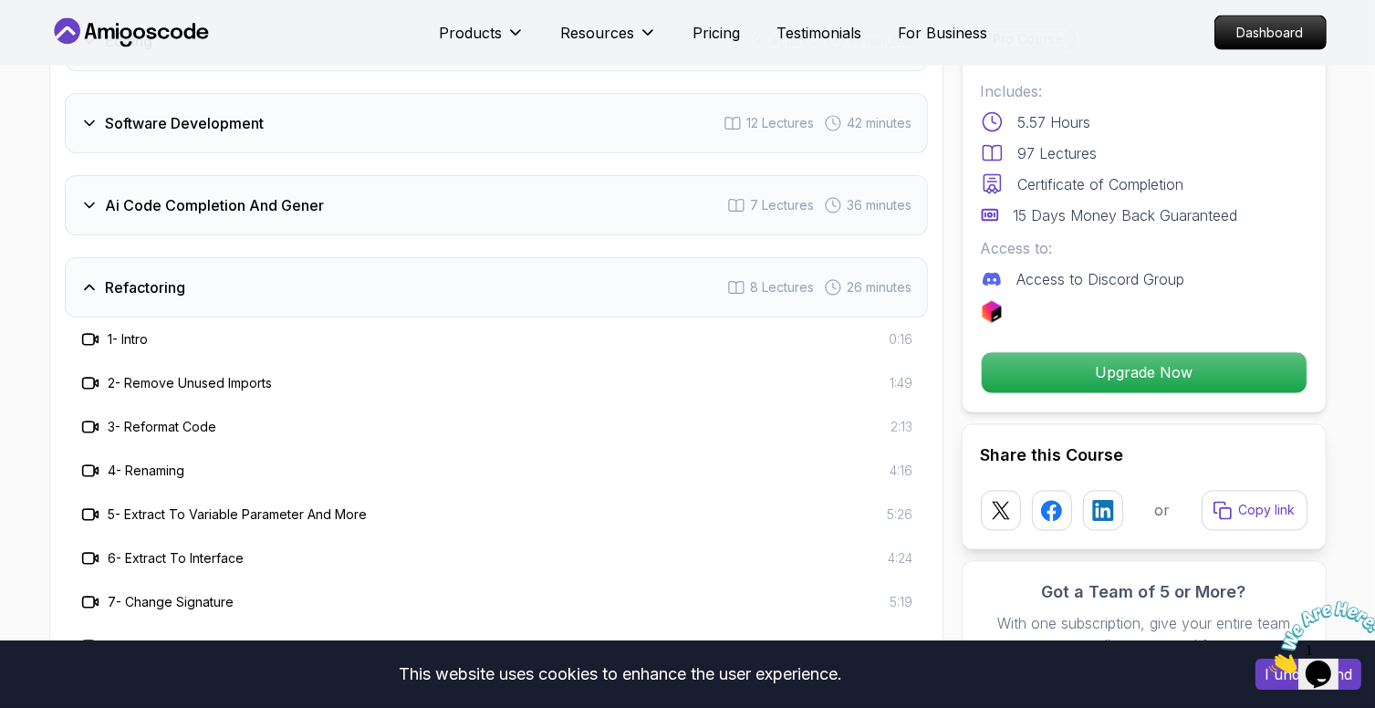
click at [230, 374] on h3 "2 - Remove Unused Imports" at bounding box center [191, 383] width 164 height 18
click at [86, 378] on icon at bounding box center [88, 383] width 12 height 11
click at [144, 330] on h3 "1 - Intro" at bounding box center [129, 339] width 40 height 18
click at [909, 374] on span "1:49" at bounding box center [902, 383] width 23 height 18
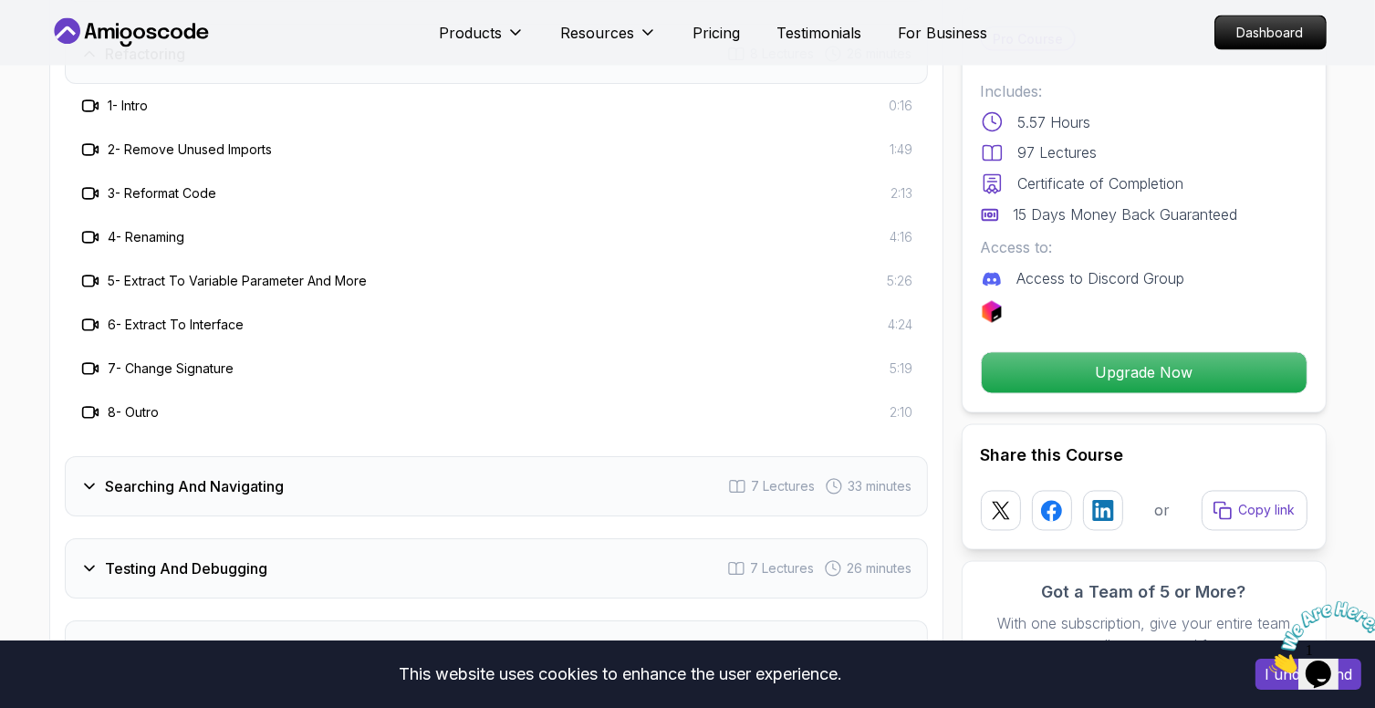
scroll to position [3321, 0]
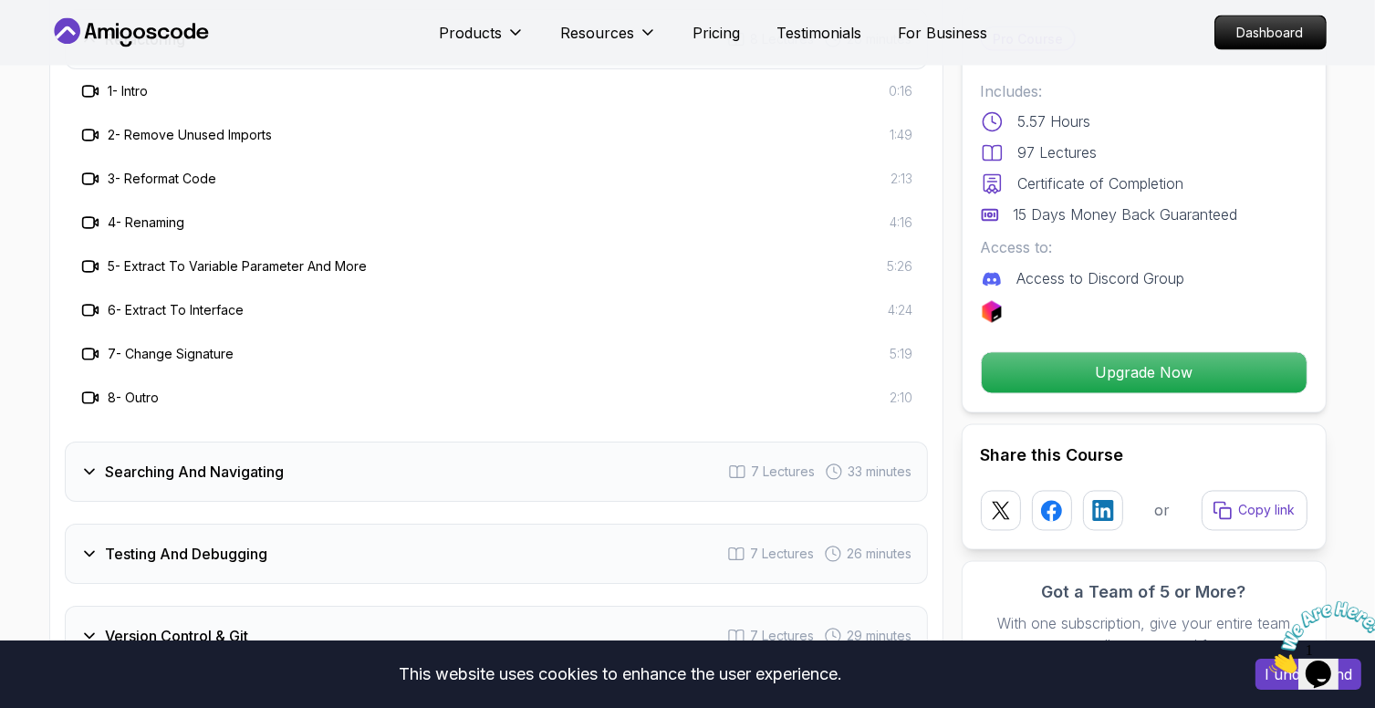
click at [89, 463] on icon at bounding box center [89, 472] width 18 height 18
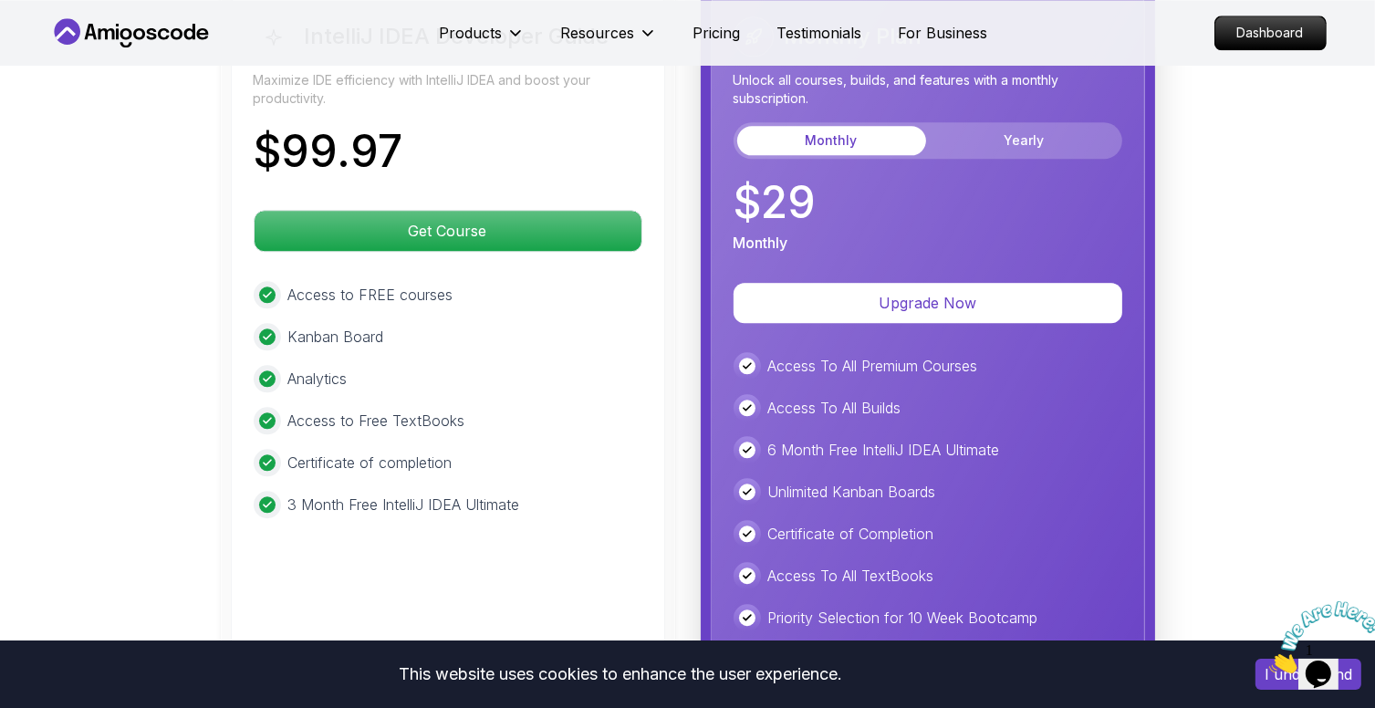
scroll to position [4467, 0]
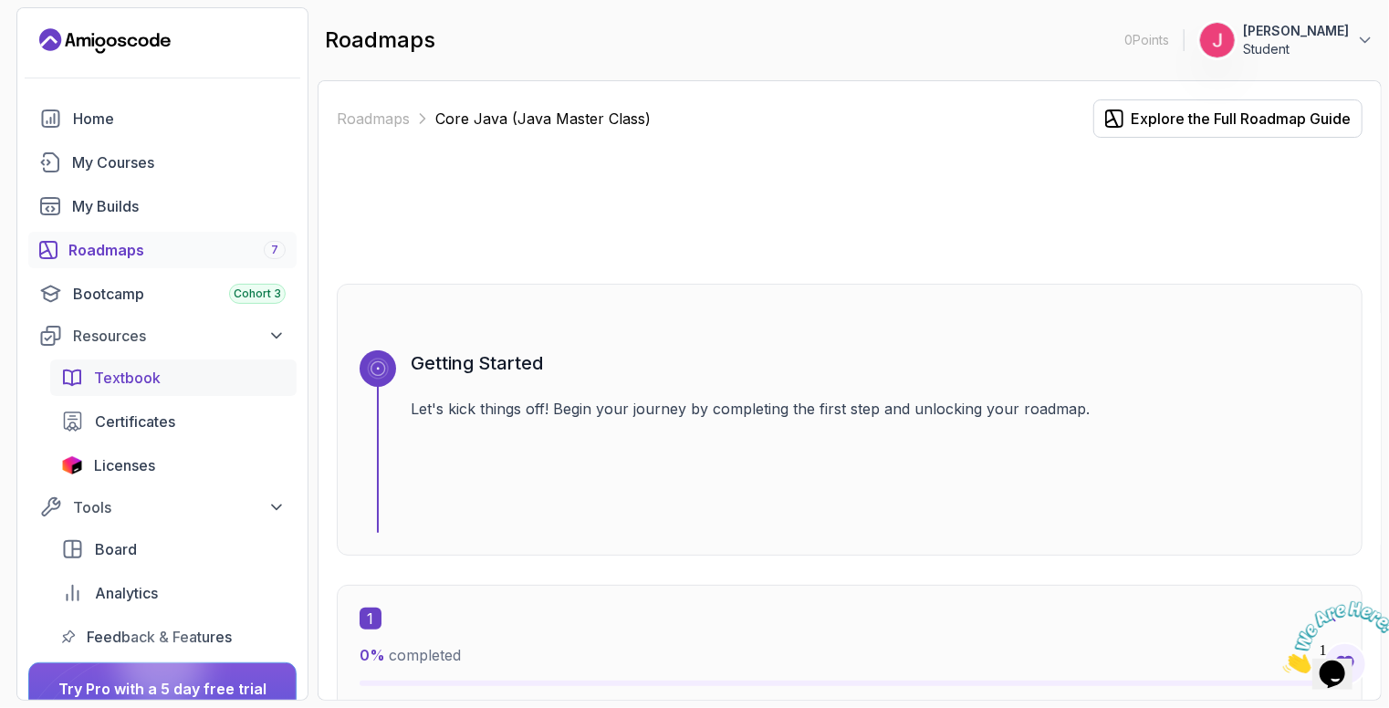
click at [139, 375] on span "Textbook" at bounding box center [127, 378] width 67 height 22
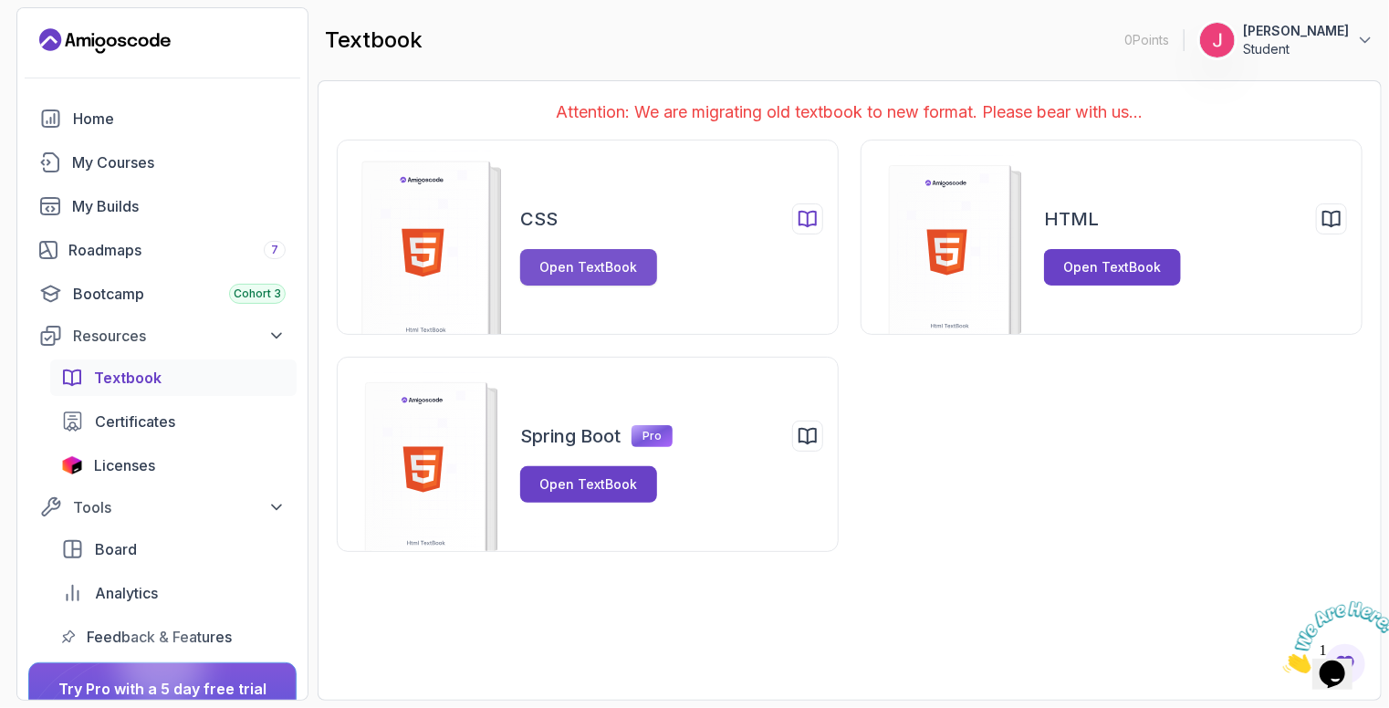
click at [592, 281] on button "Open TextBook" at bounding box center [588, 267] width 137 height 36
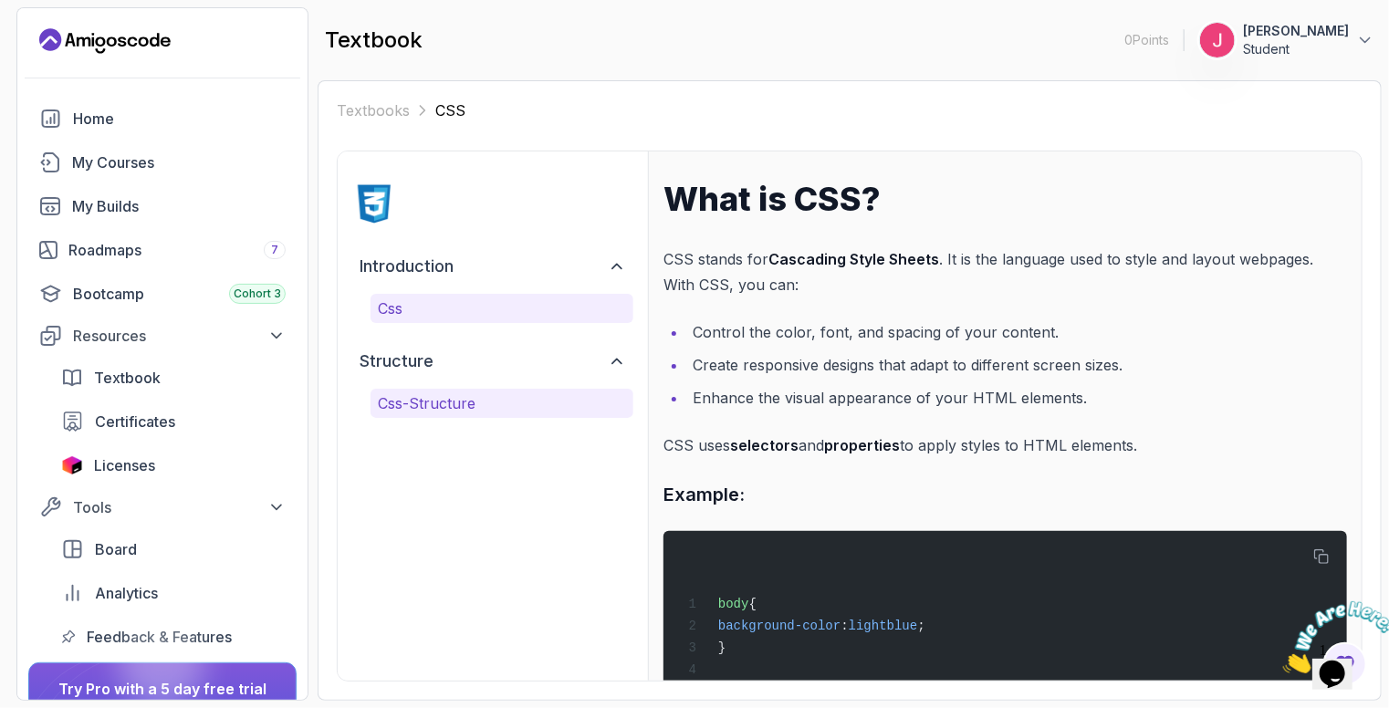
click at [453, 400] on p "css-structure" at bounding box center [502, 403] width 248 height 22
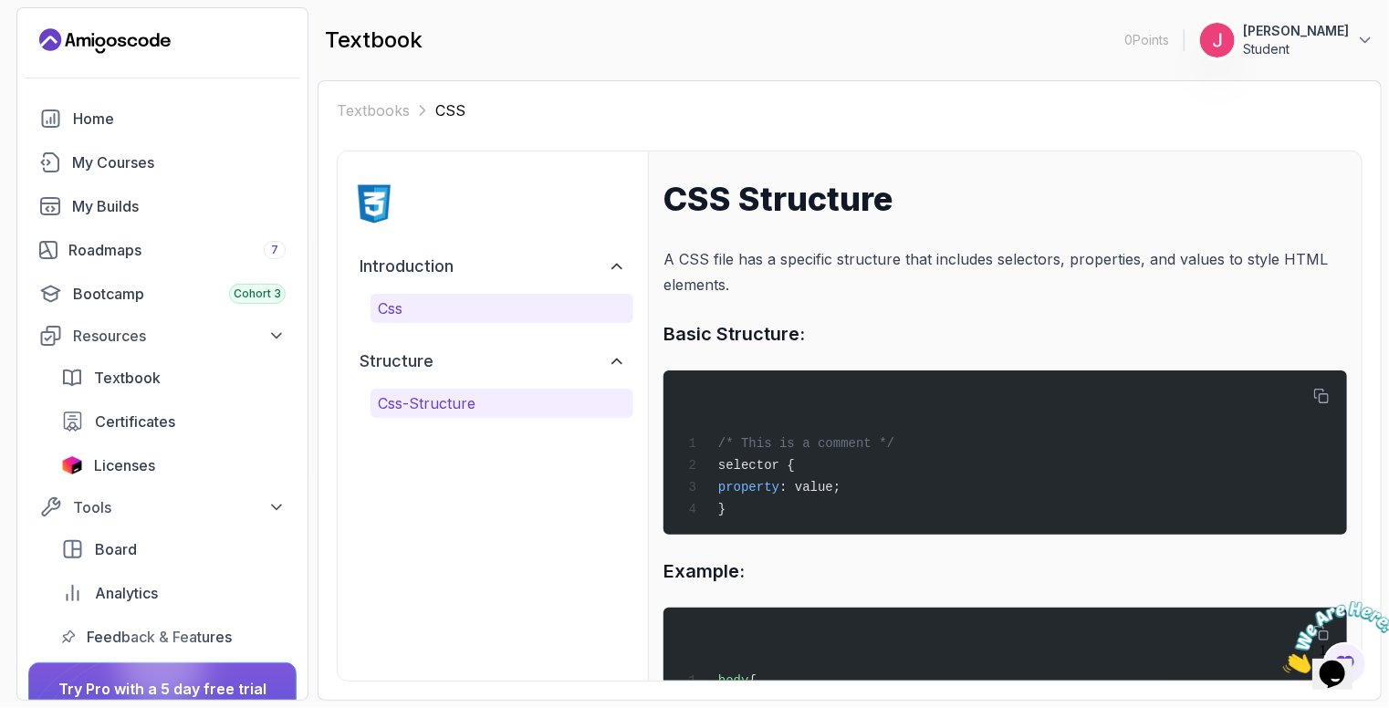
click at [463, 294] on button "css" at bounding box center [501, 308] width 263 height 29
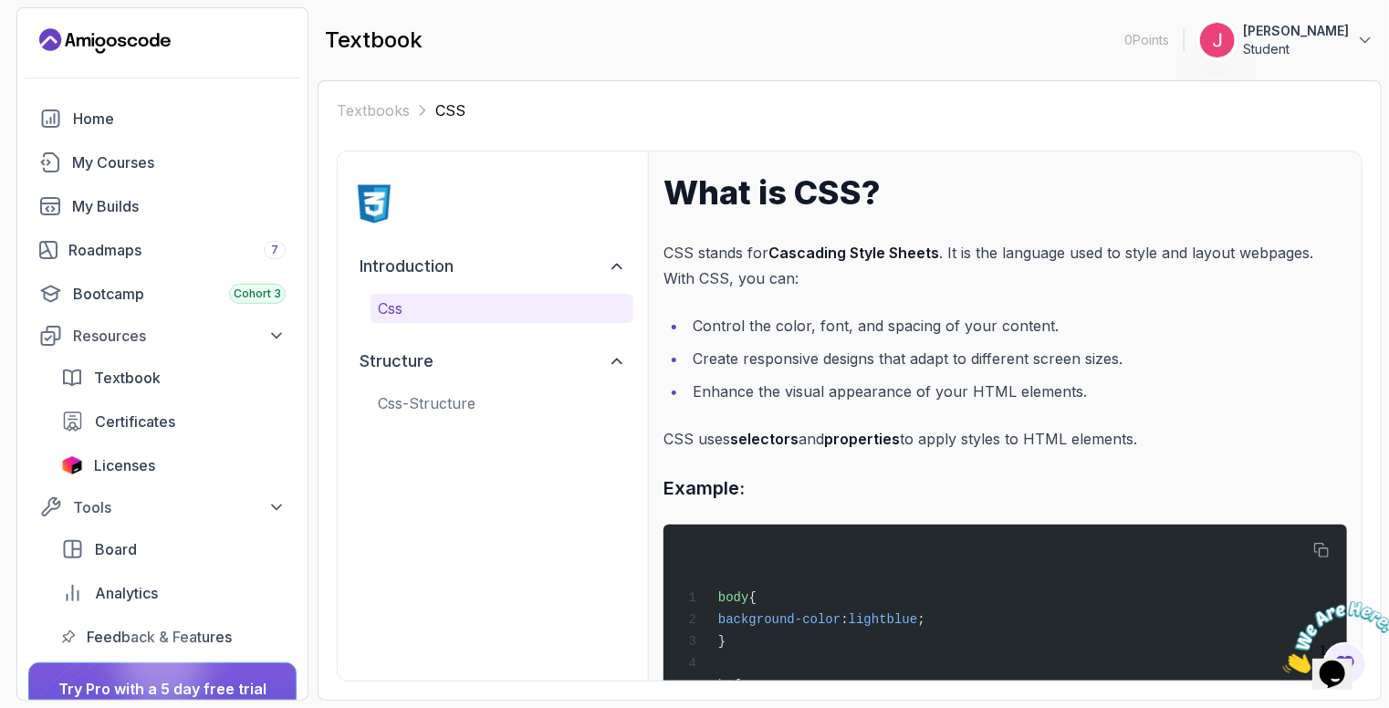
scroll to position [130, 0]
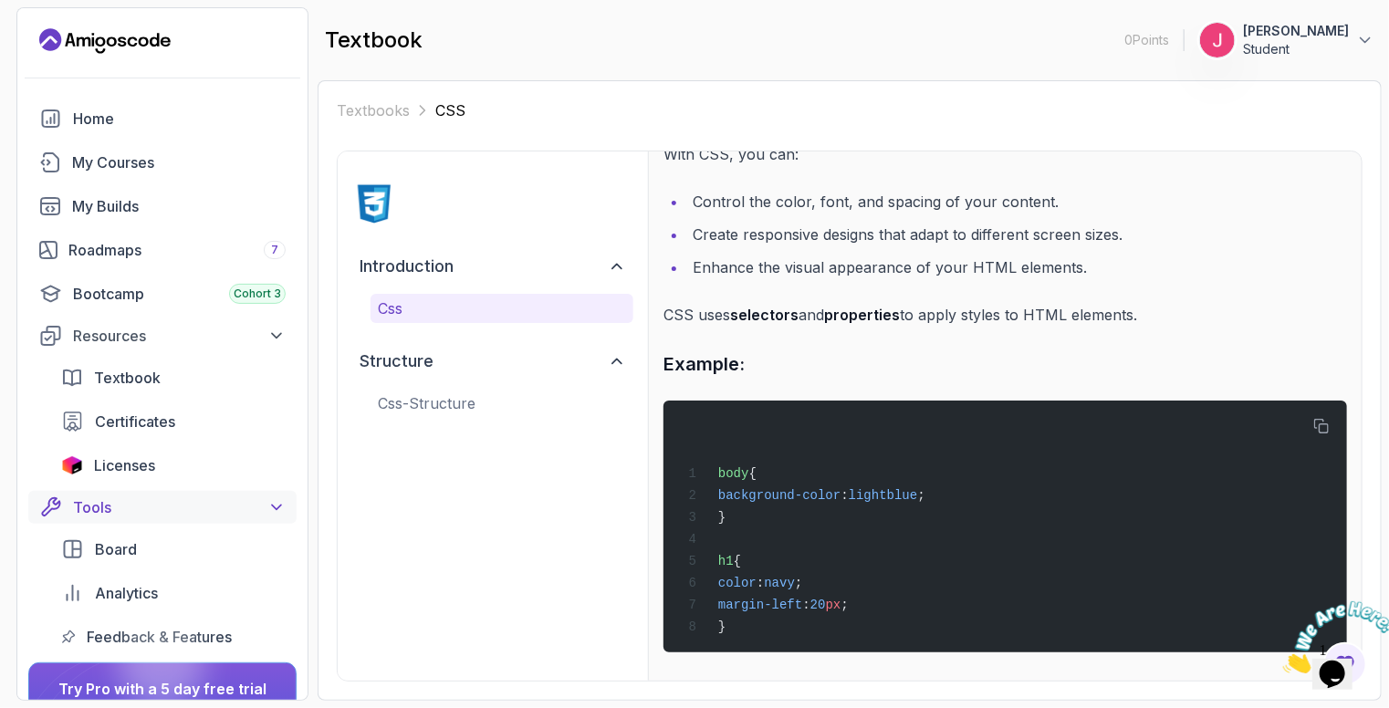
click at [245, 503] on div "Tools" at bounding box center [179, 507] width 213 height 22
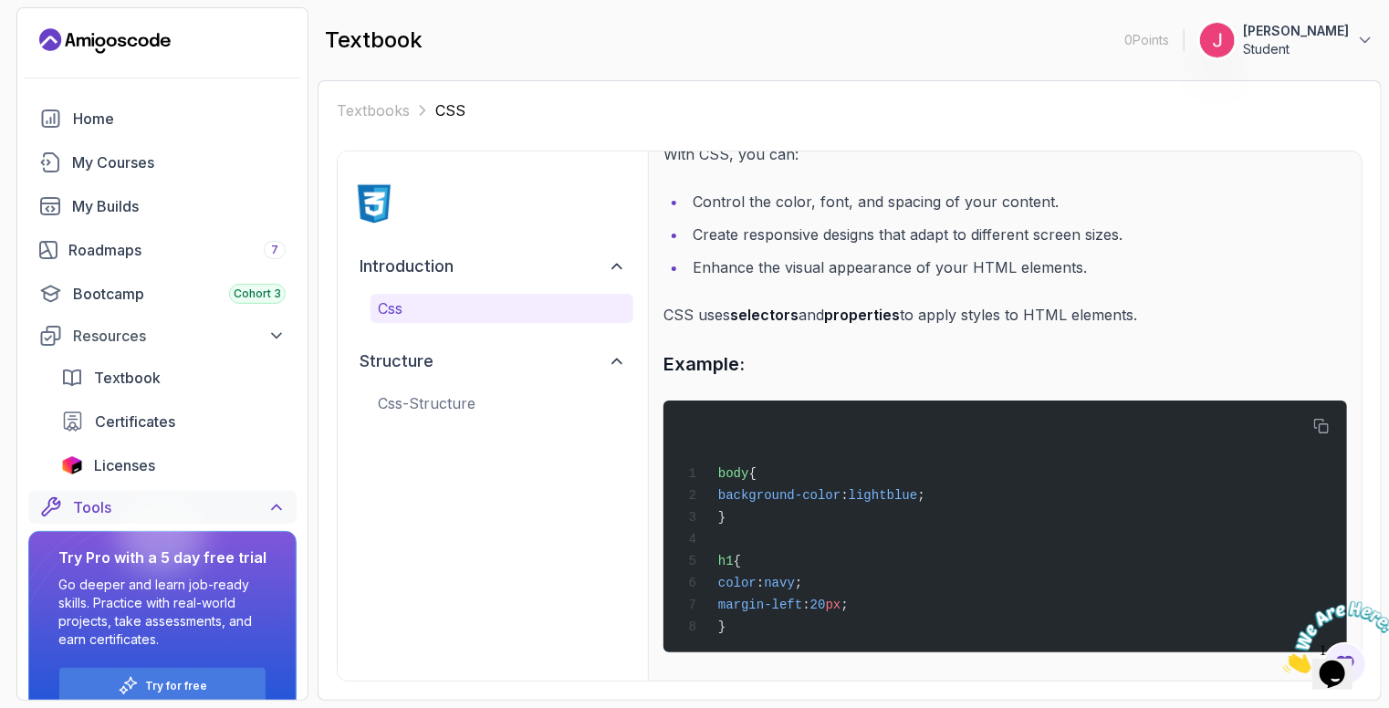
scroll to position [30, 0]
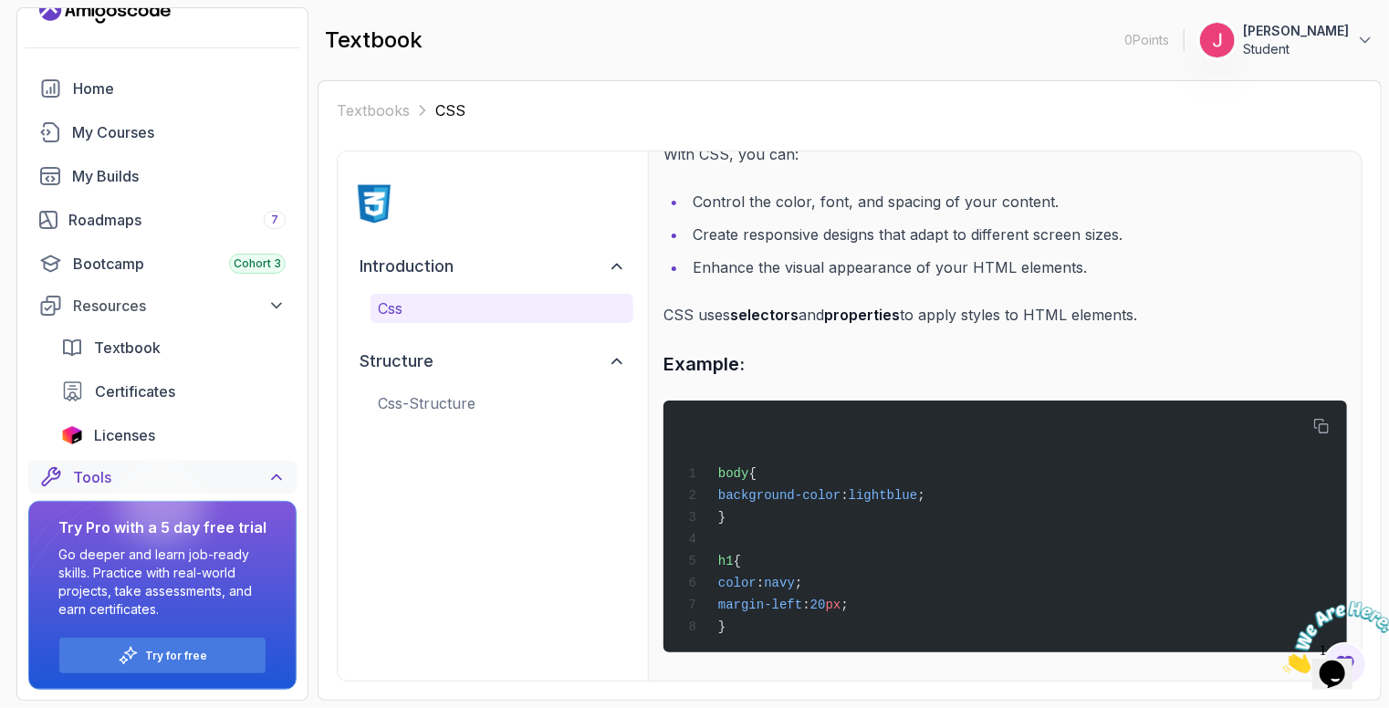
click at [268, 474] on icon at bounding box center [276, 477] width 18 height 18
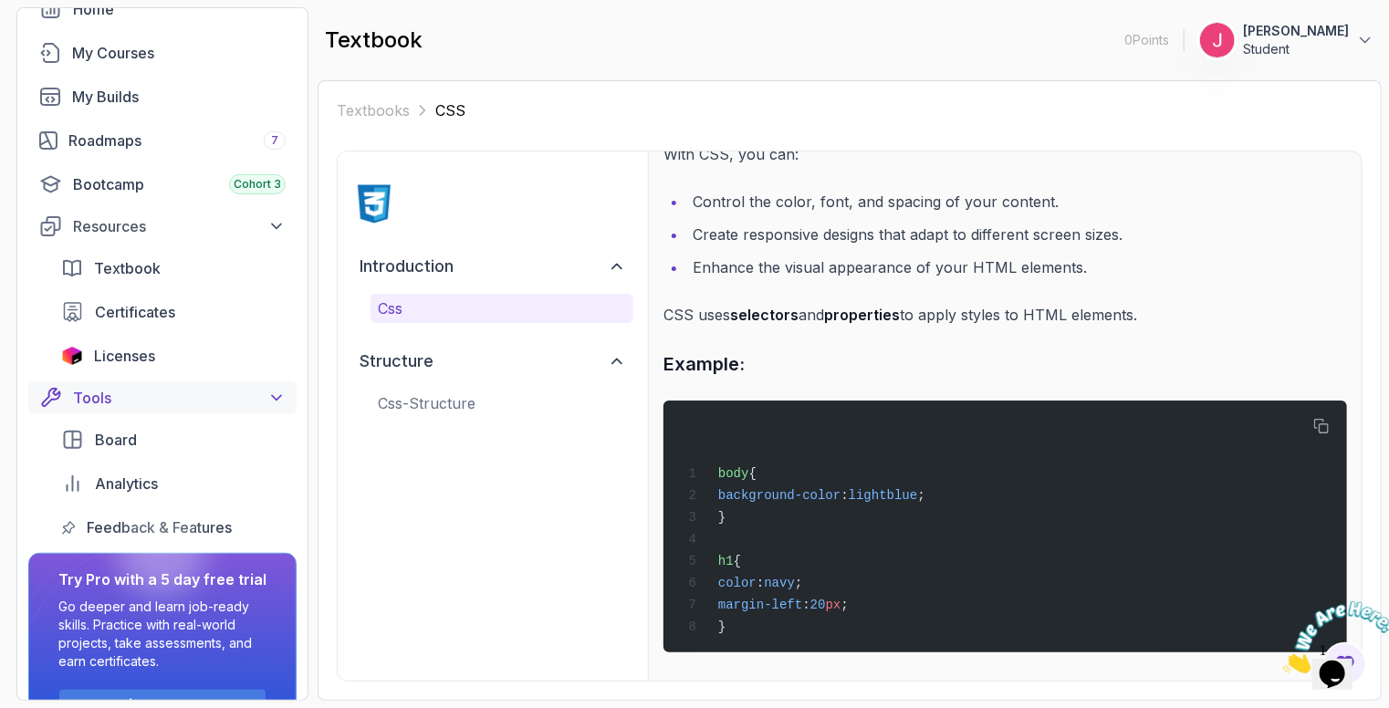
scroll to position [162, 0]
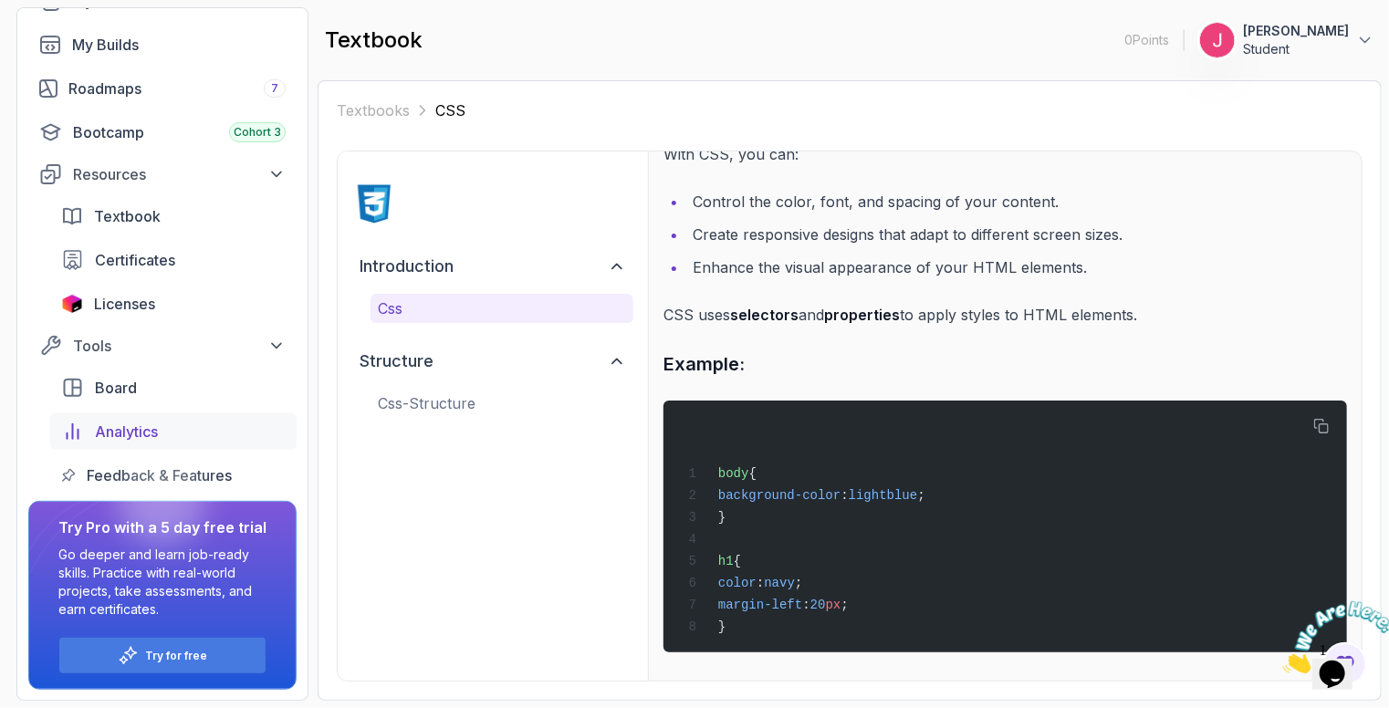
click at [155, 426] on span "Analytics" at bounding box center [126, 432] width 63 height 22
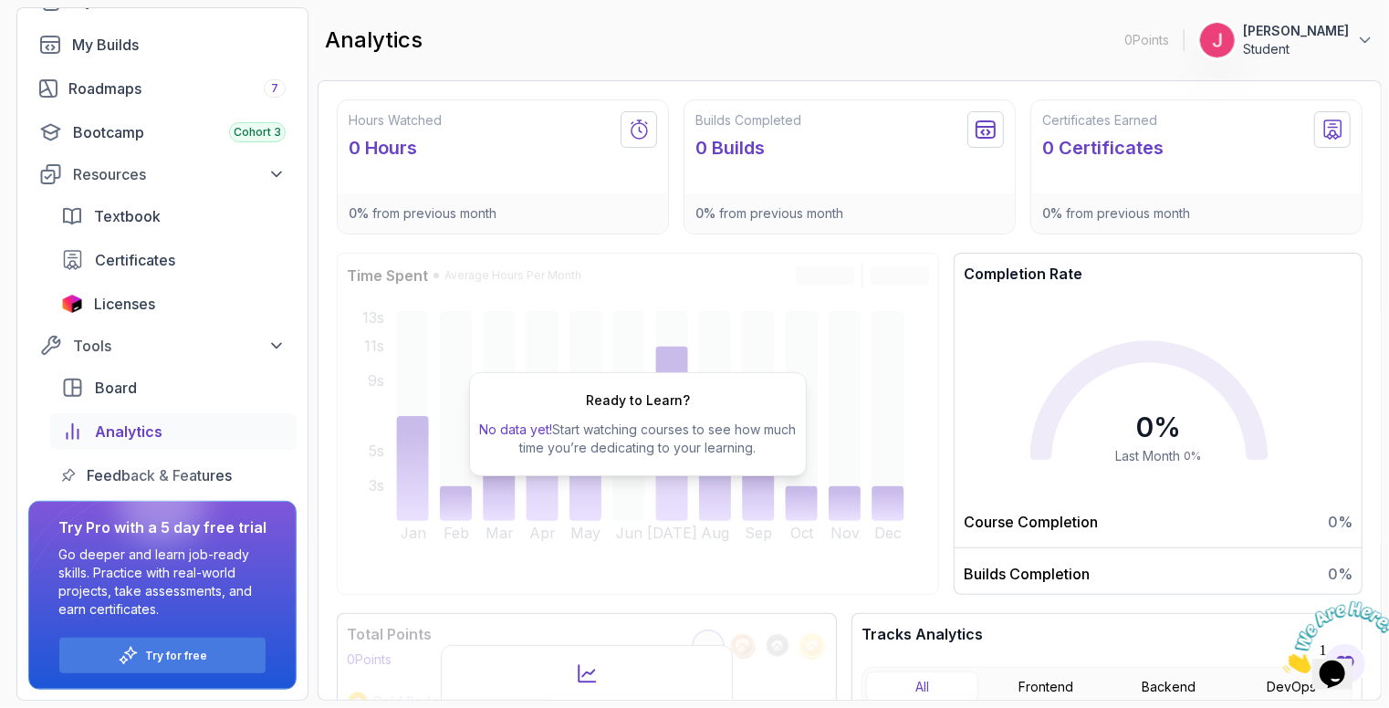
scroll to position [224, 0]
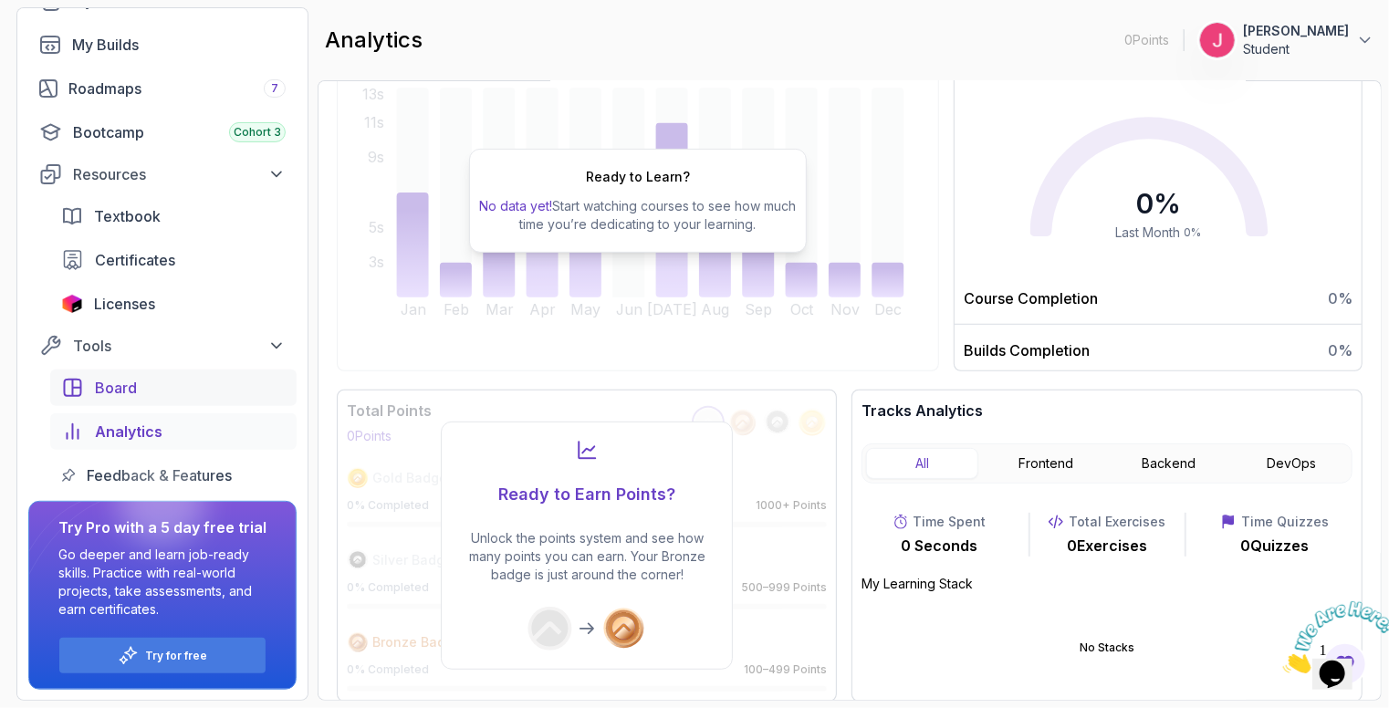
click at [155, 401] on link "Board" at bounding box center [173, 388] width 246 height 36
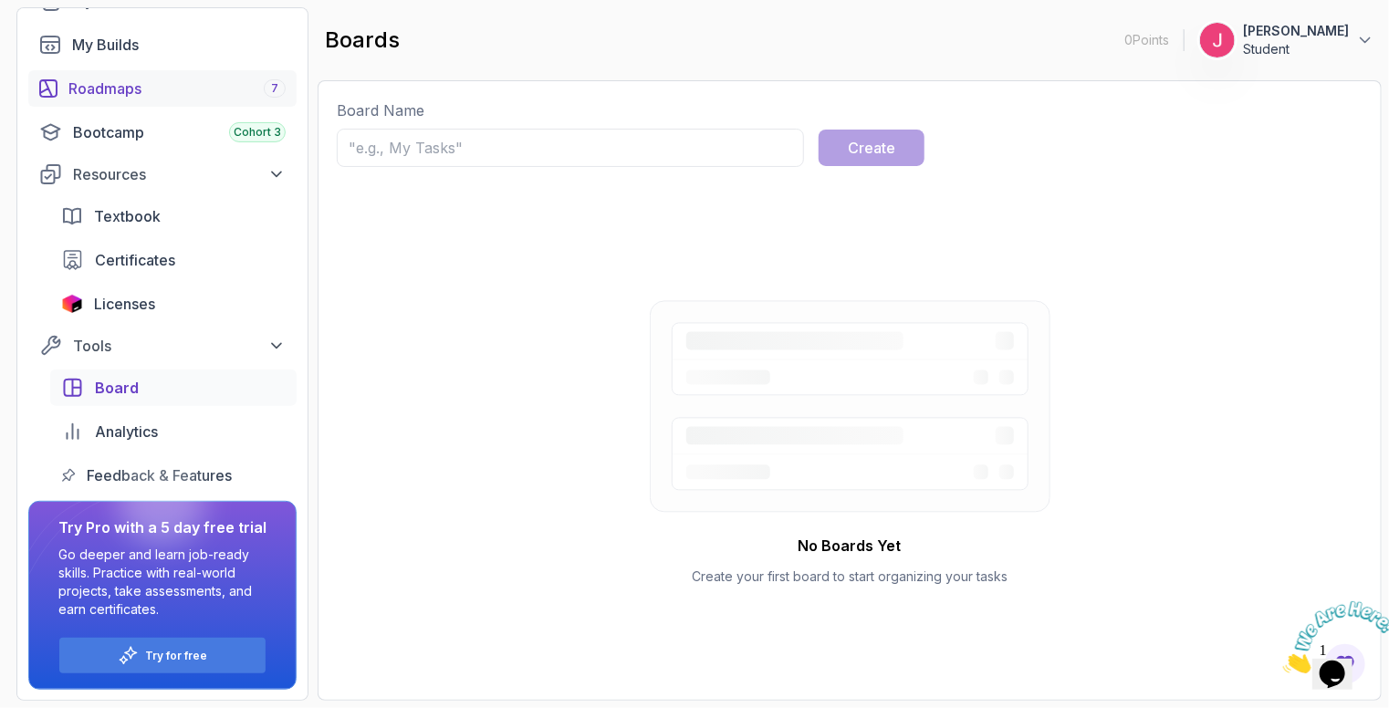
click at [161, 97] on div "Roadmaps 7" at bounding box center [176, 89] width 217 height 22
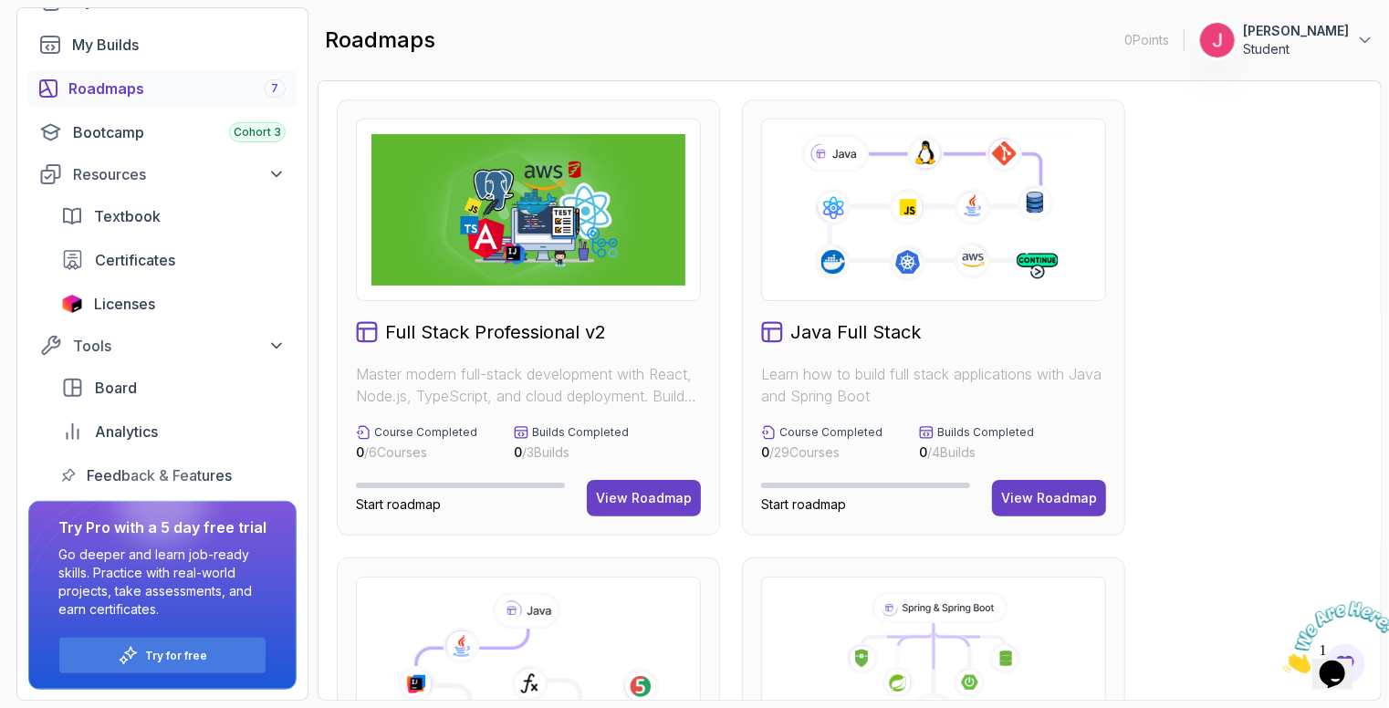
scroll to position [130, 0]
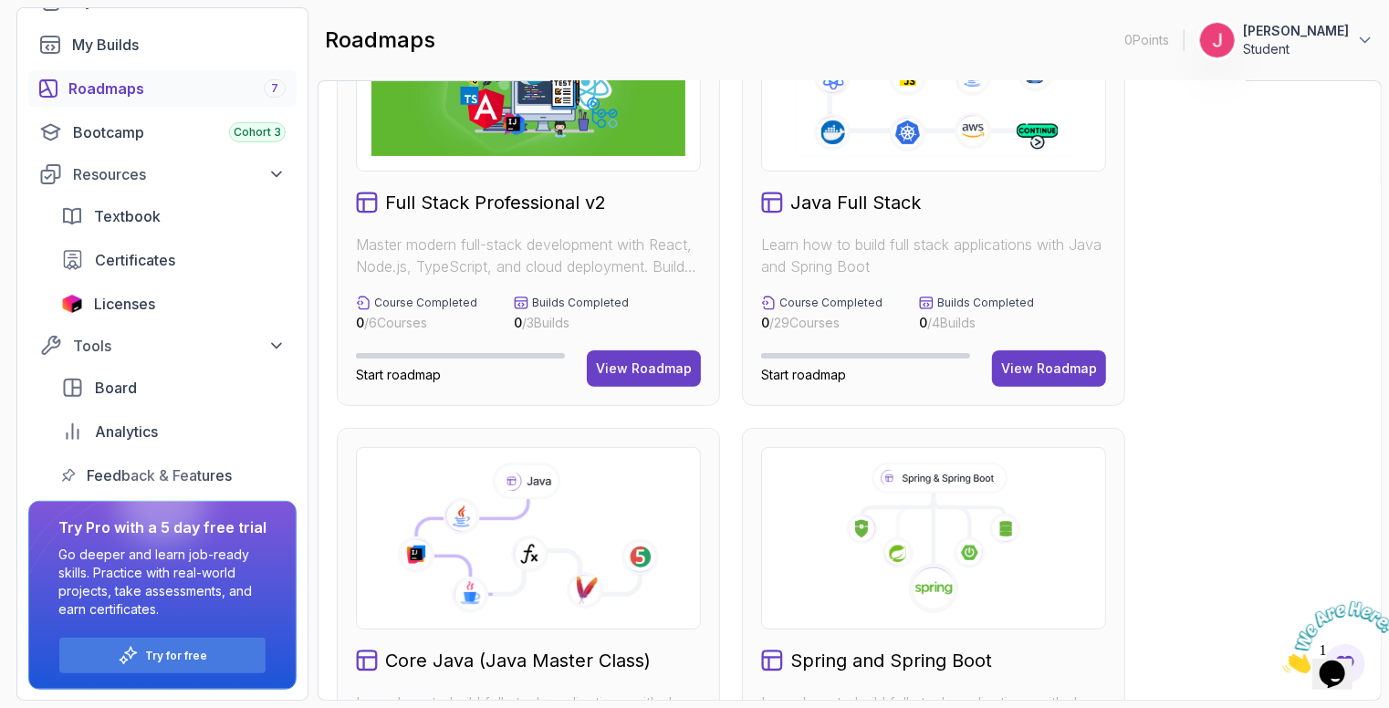
click at [1058, 388] on div "Java Full Stack Learn how to build full stack applications with Java and Spring…" at bounding box center [933, 188] width 383 height 436
click at [1063, 373] on div "View Roadmap" at bounding box center [1049, 369] width 96 height 18
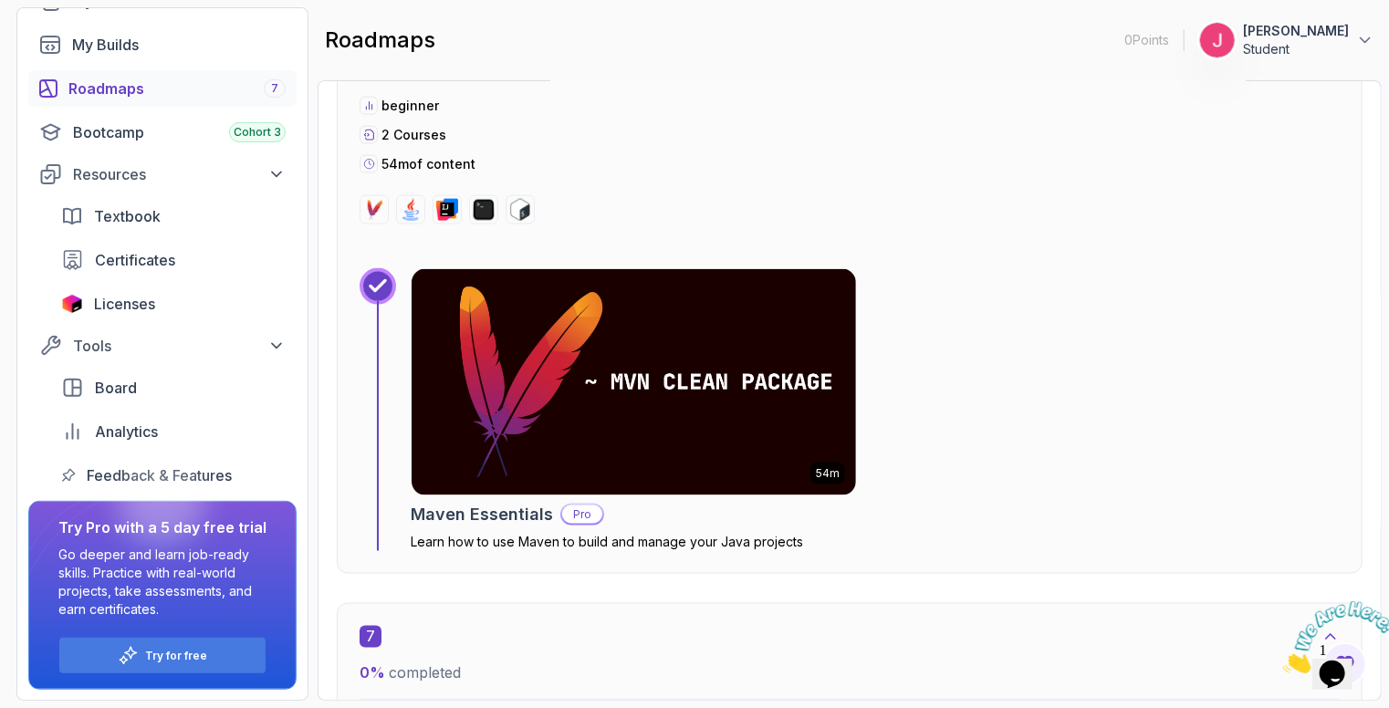
scroll to position [4658, 0]
